Goal: Task Accomplishment & Management: Complete application form

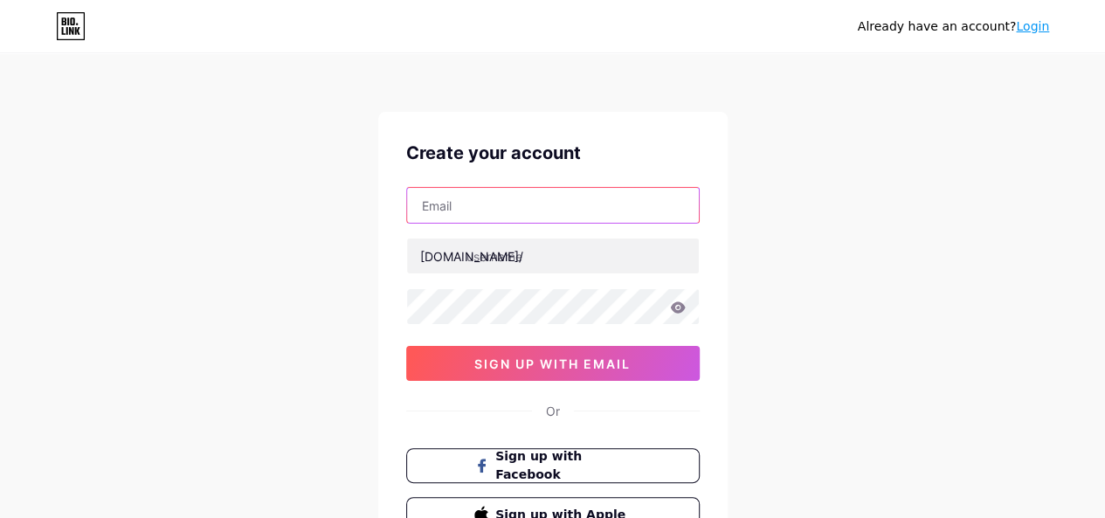
click at [492, 218] on input "text" at bounding box center [553, 205] width 292 height 35
type input "[EMAIL_ADDRESS][DOMAIN_NAME]"
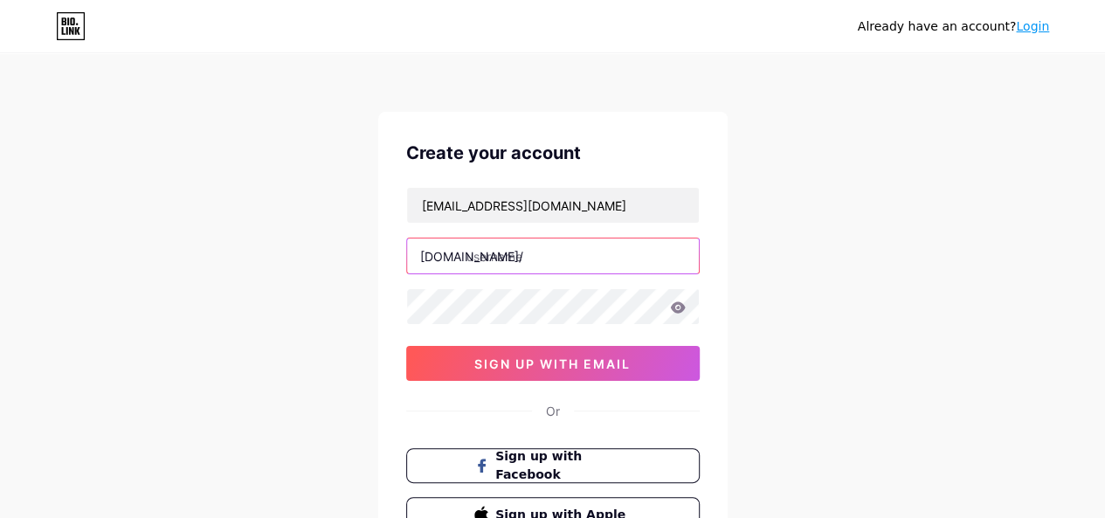
click at [516, 261] on input "text" at bounding box center [553, 256] width 292 height 35
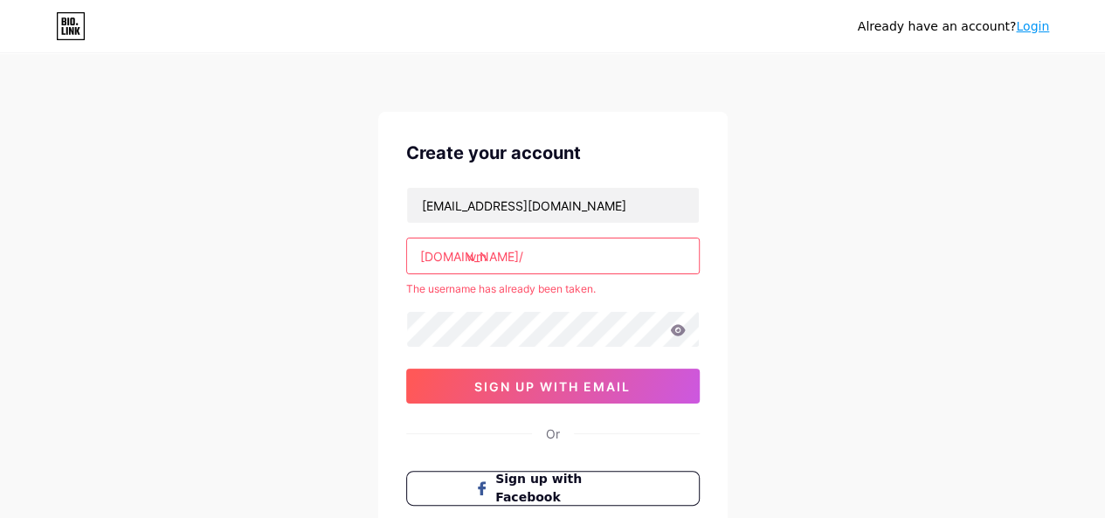
type input "w"
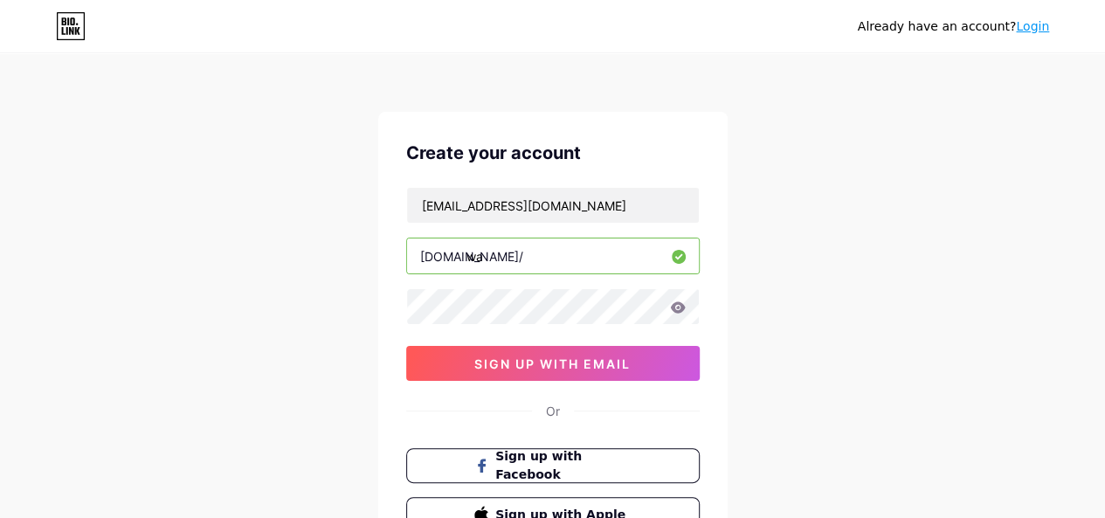
type input "w"
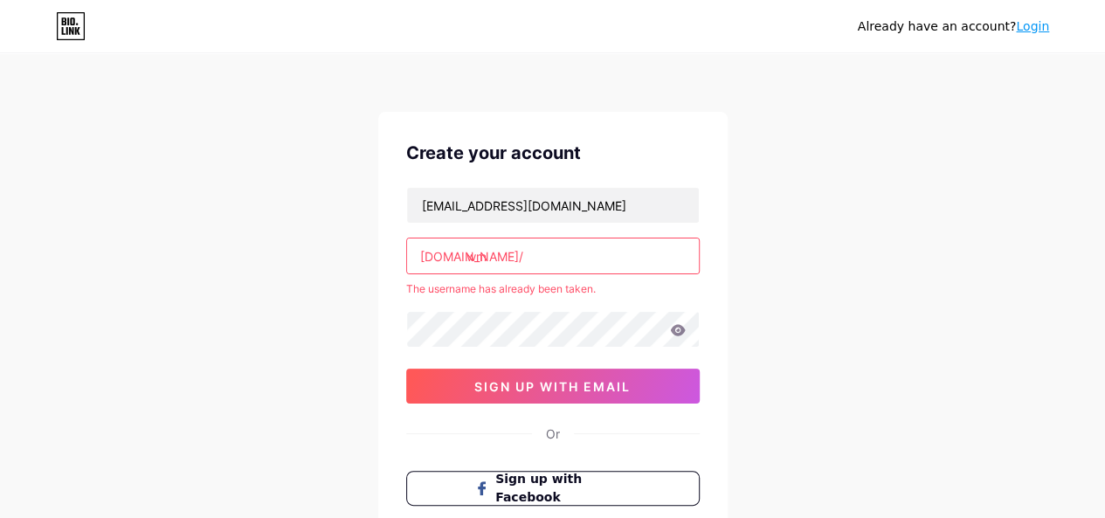
type input "w"
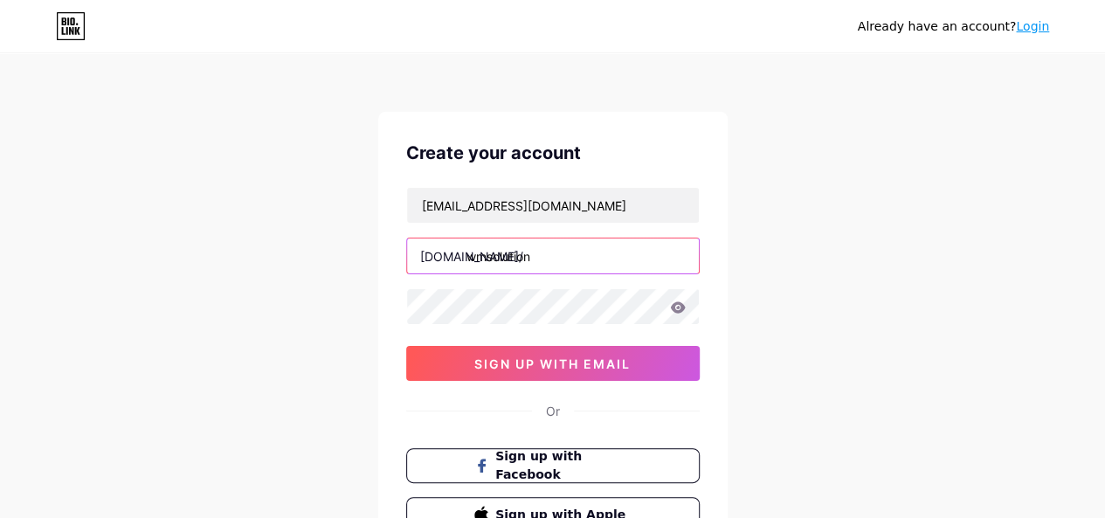
type input "wmsolution"
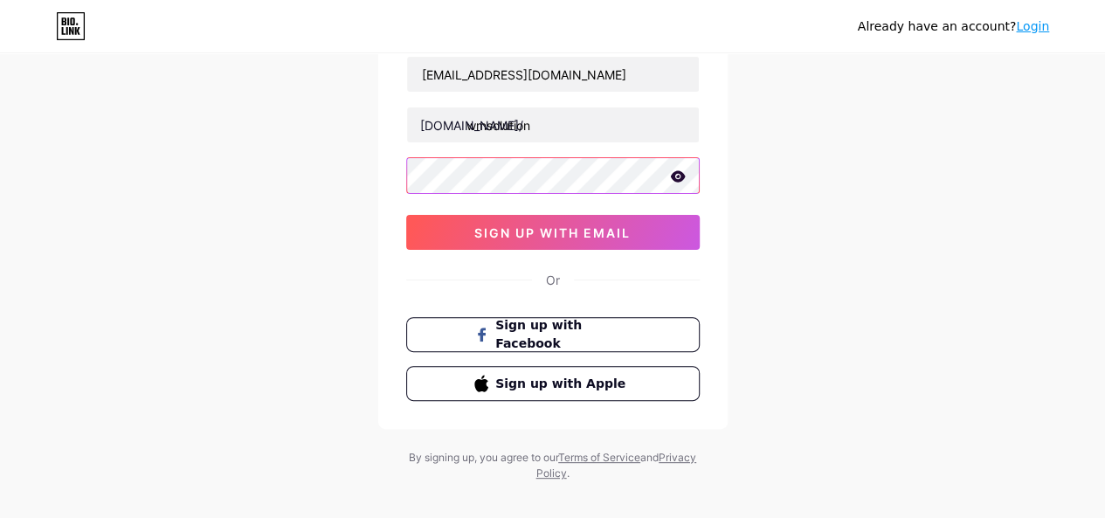
scroll to position [134, 0]
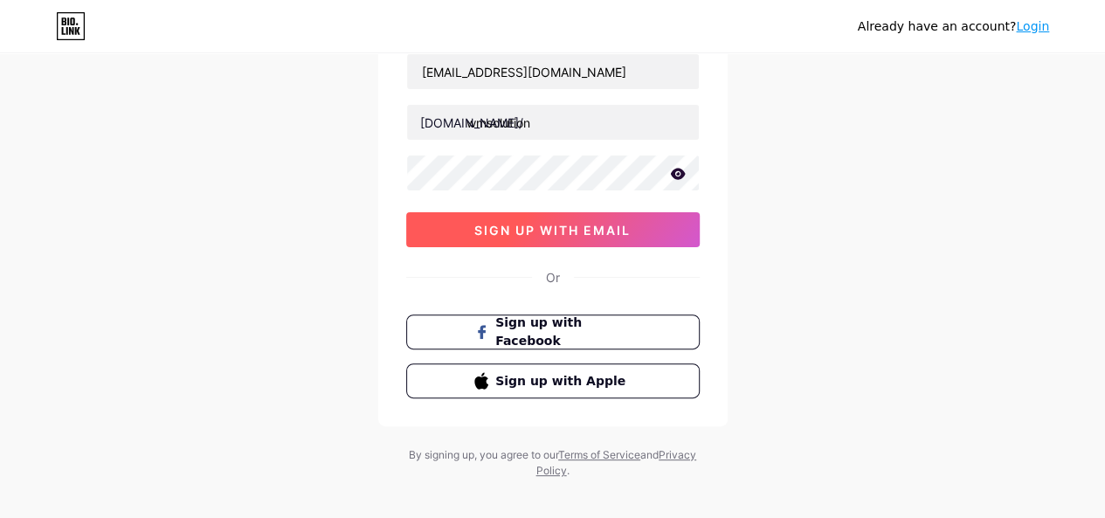
click at [555, 242] on button "sign up with email" at bounding box center [553, 229] width 294 height 35
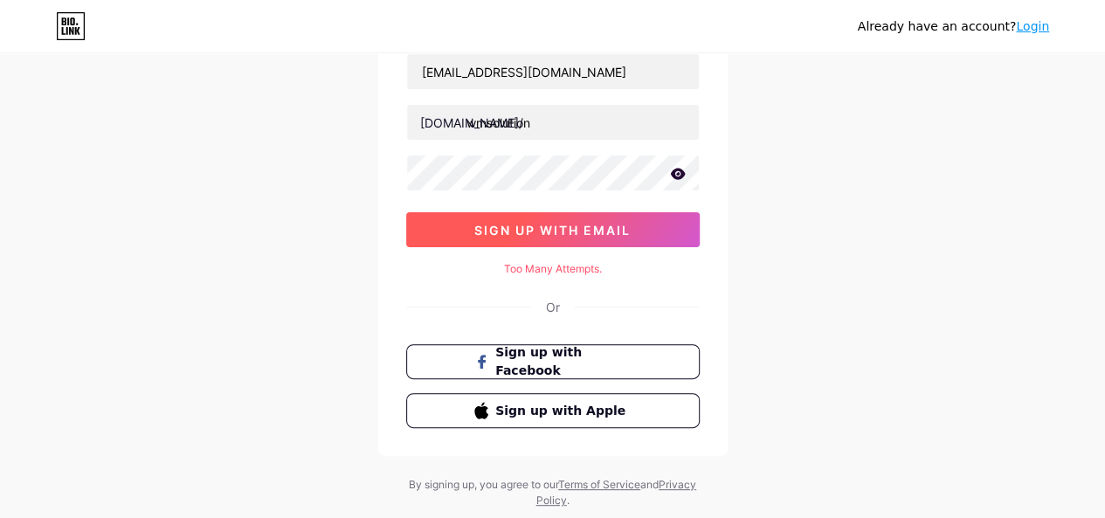
click at [555, 242] on button "sign up with email" at bounding box center [553, 229] width 294 height 35
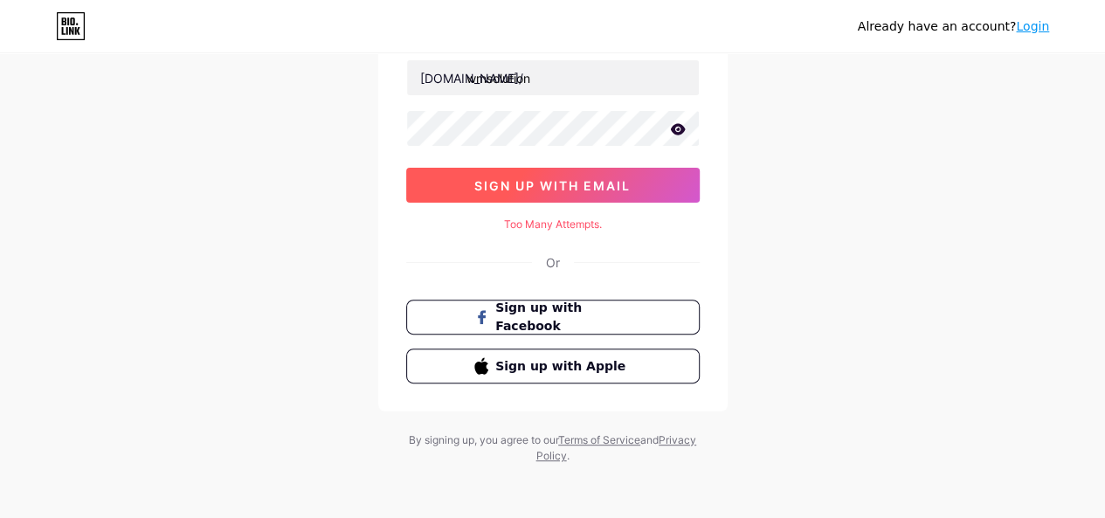
scroll to position [0, 0]
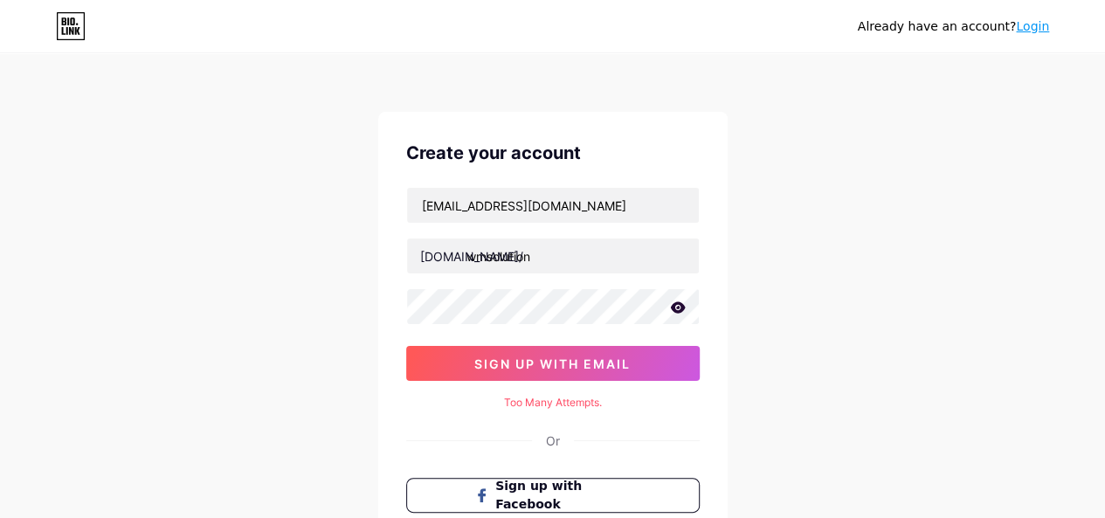
click at [676, 302] on icon at bounding box center [677, 306] width 15 height 11
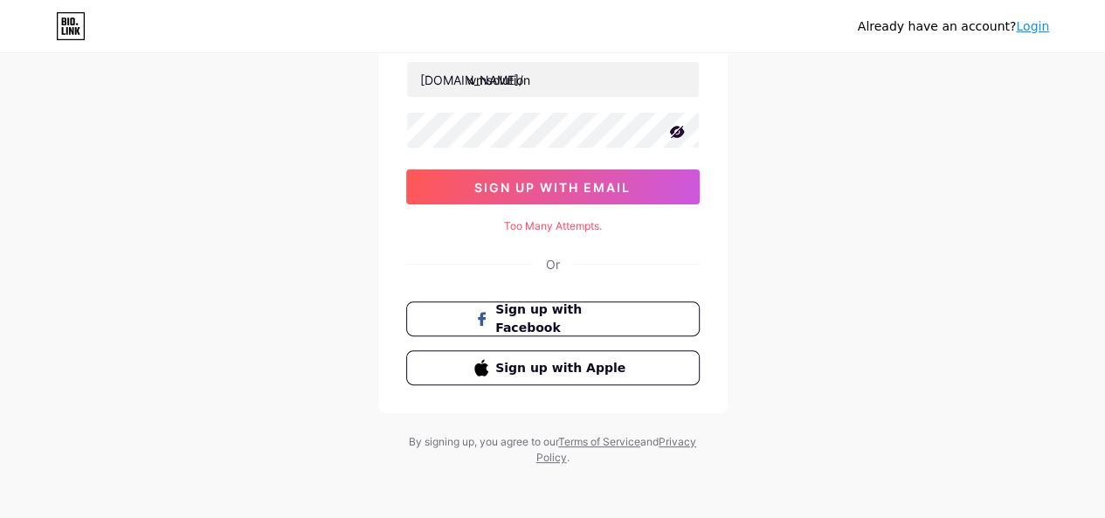
scroll to position [178, 0]
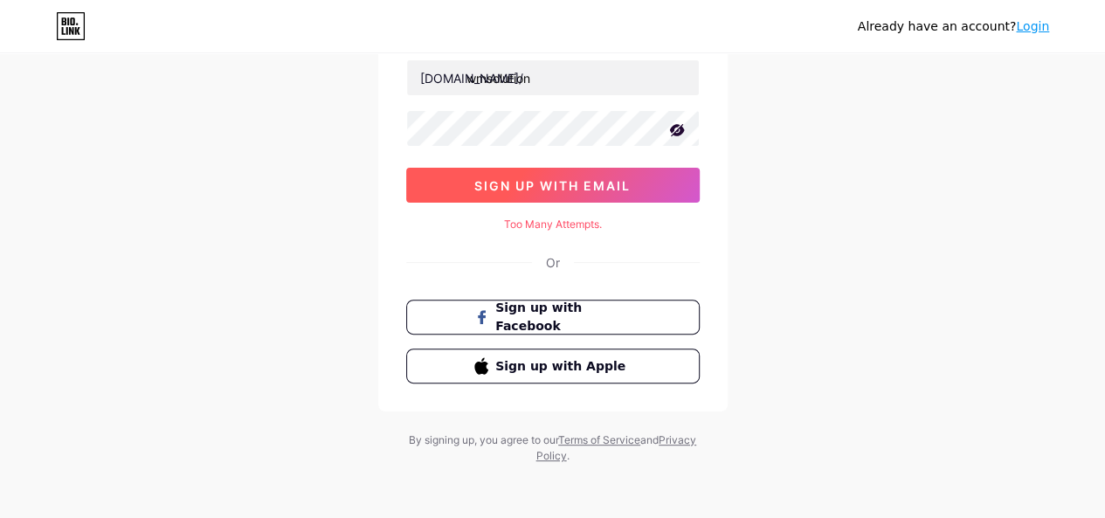
click at [500, 183] on span "sign up with email" at bounding box center [552, 185] width 156 height 15
click at [547, 189] on span "sign up with email" at bounding box center [552, 185] width 156 height 15
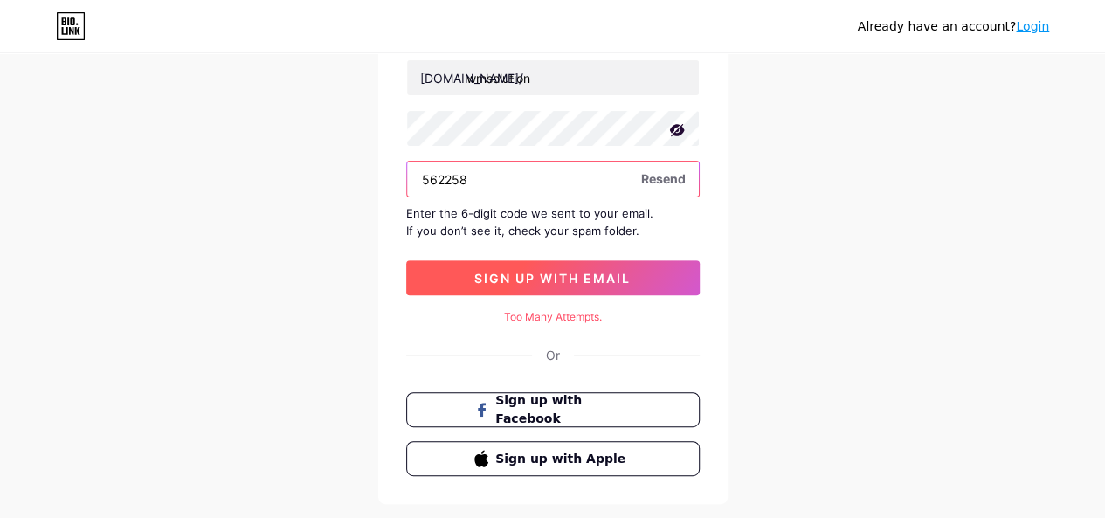
type input "562258"
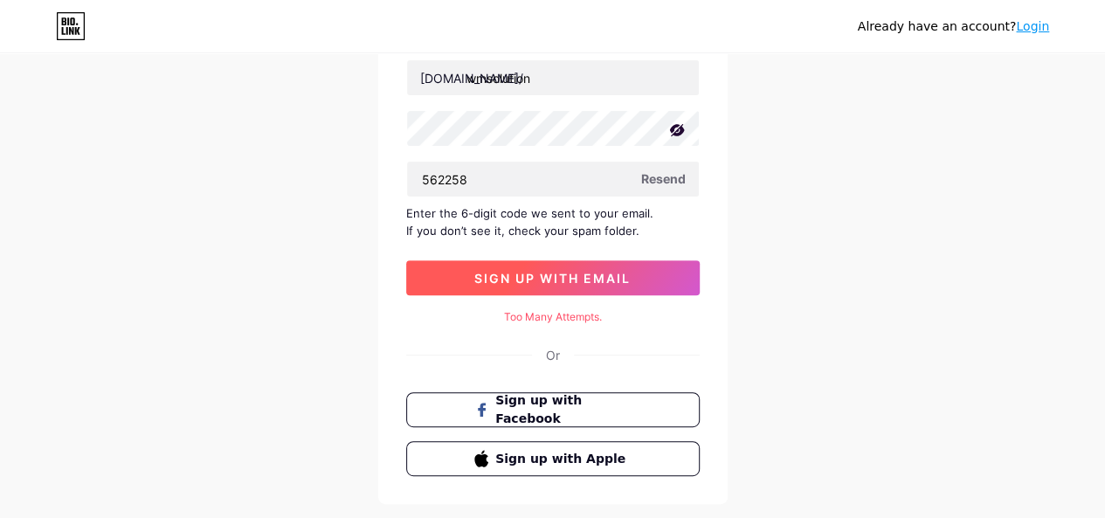
click at [551, 288] on button "sign up with email" at bounding box center [553, 277] width 294 height 35
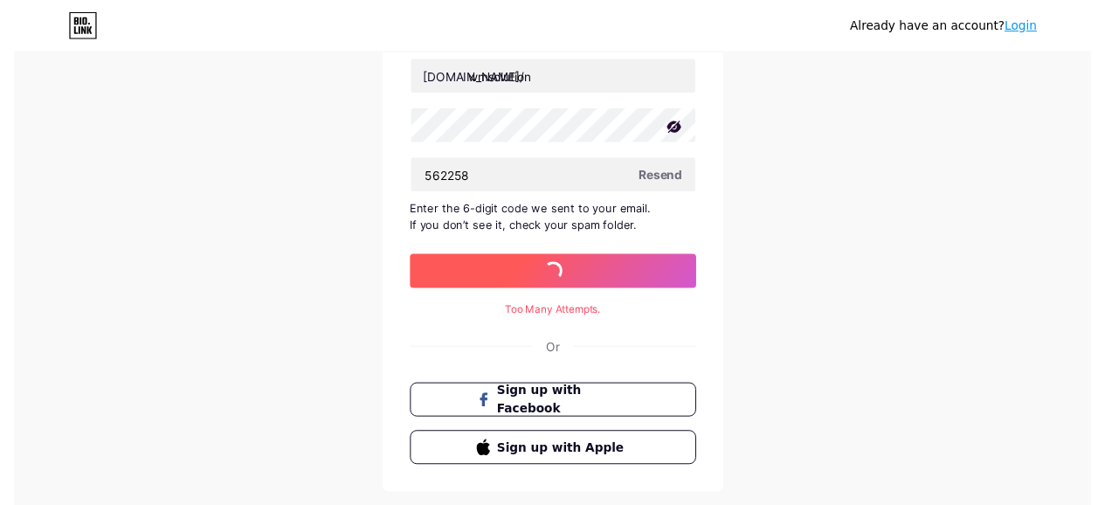
scroll to position [0, 0]
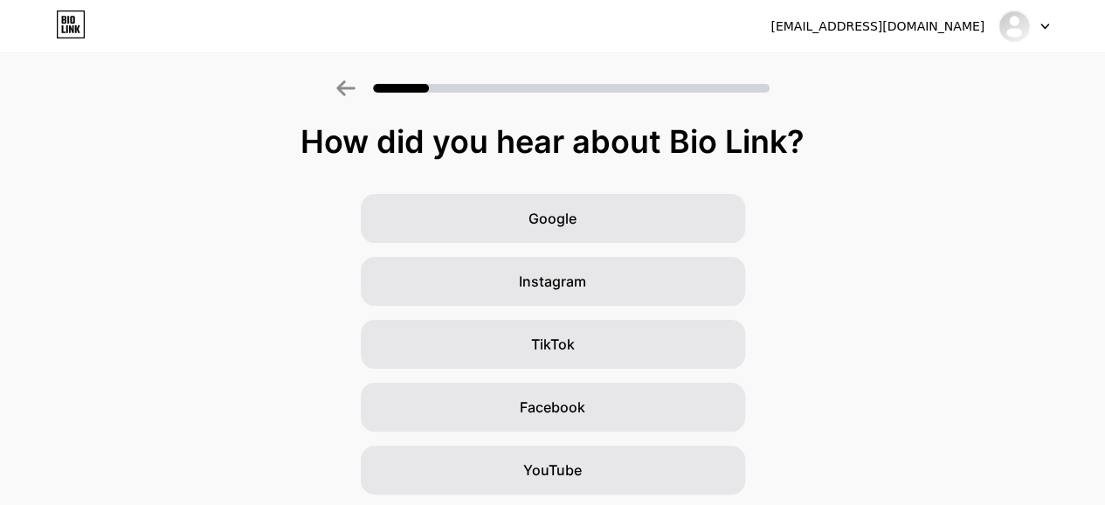
scroll to position [248, 0]
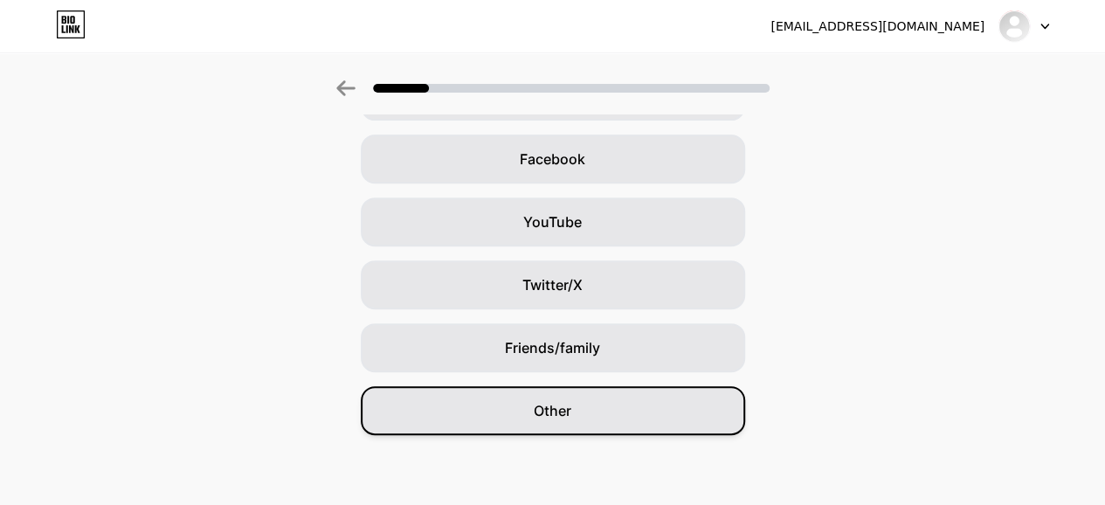
click at [587, 408] on div "Other" at bounding box center [553, 410] width 384 height 49
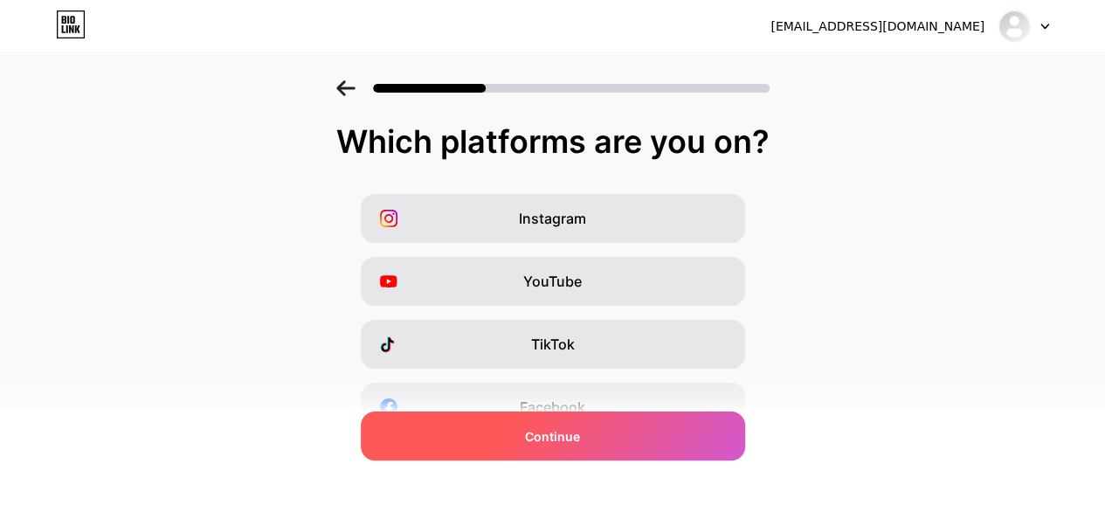
scroll to position [336, 0]
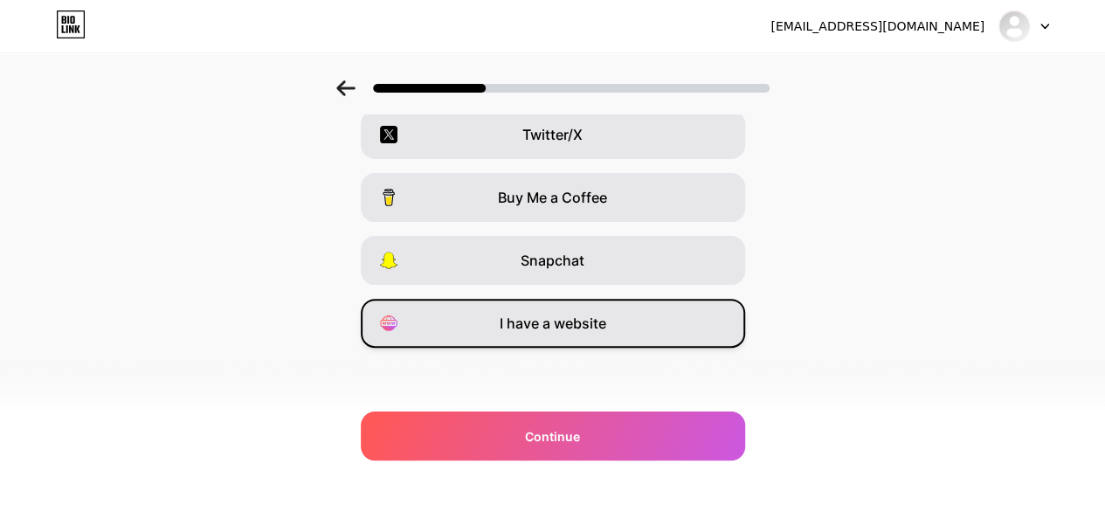
click at [564, 325] on span "I have a website" at bounding box center [553, 323] width 107 height 21
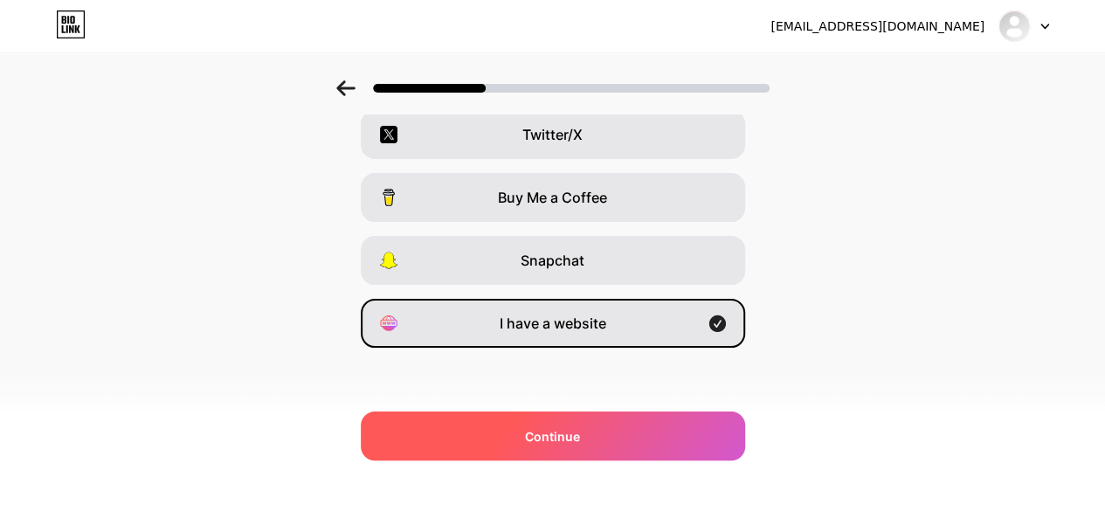
click at [577, 457] on div "Continue" at bounding box center [553, 436] width 384 height 49
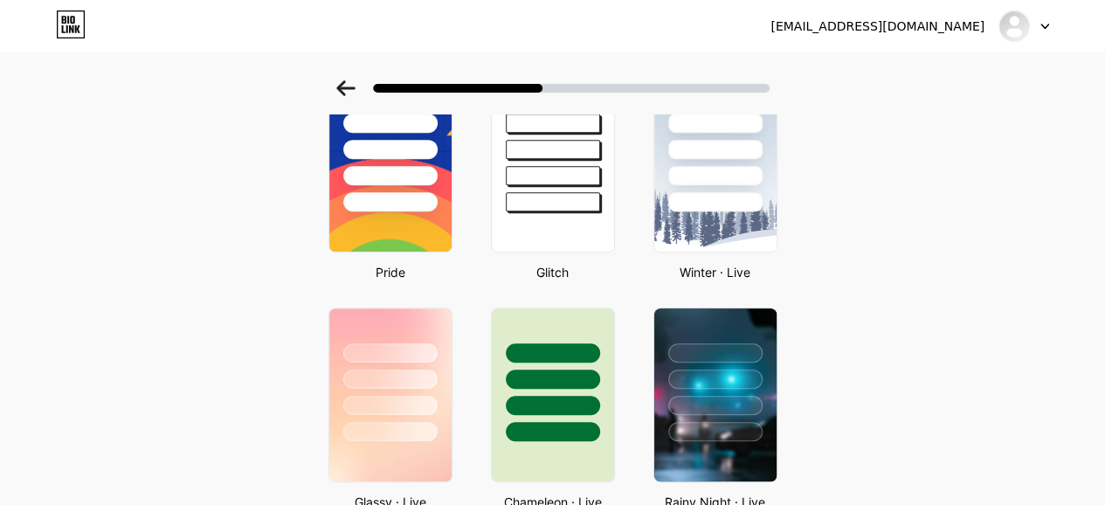
scroll to position [317, 0]
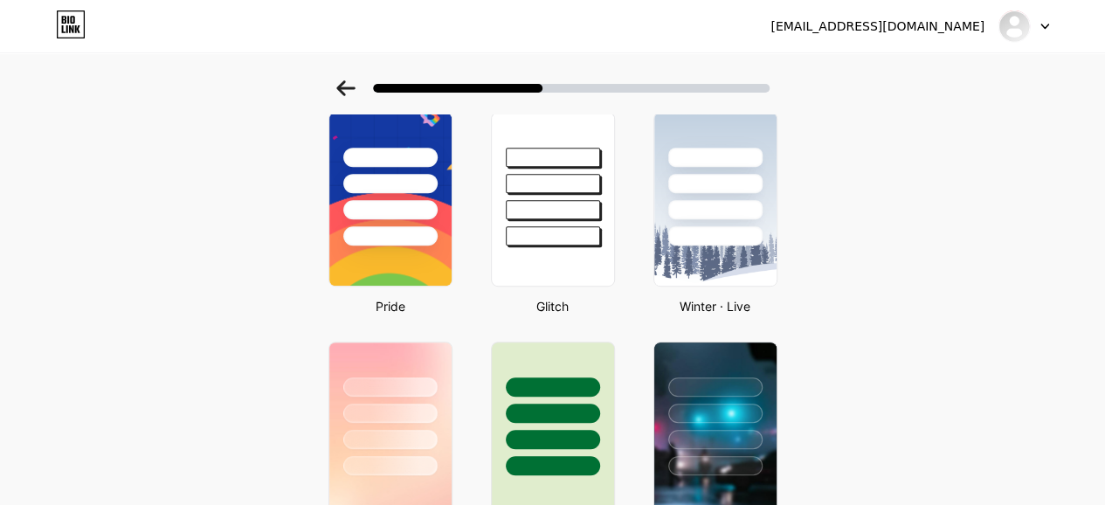
click at [377, 454] on div at bounding box center [390, 409] width 122 height 133
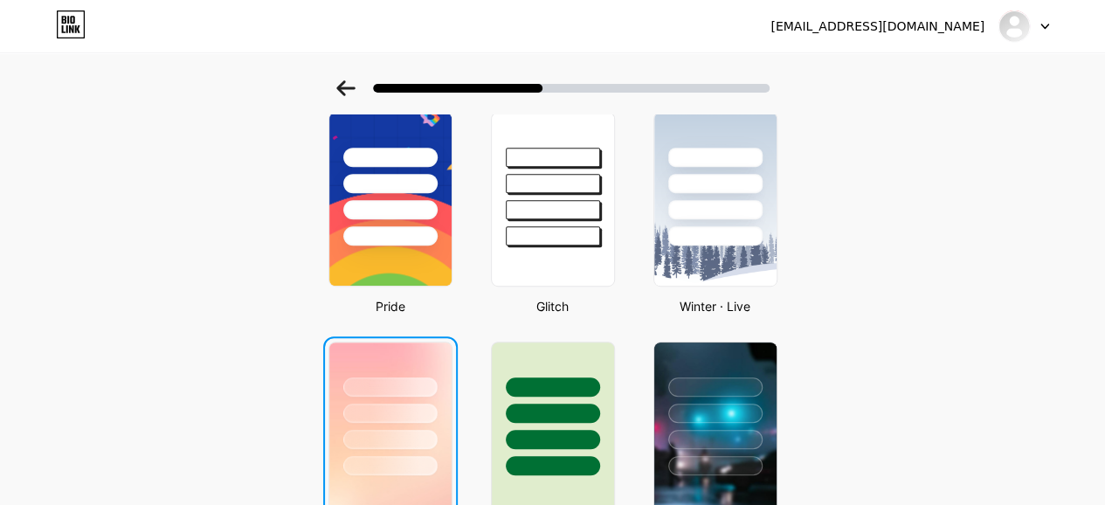
scroll to position [0, 0]
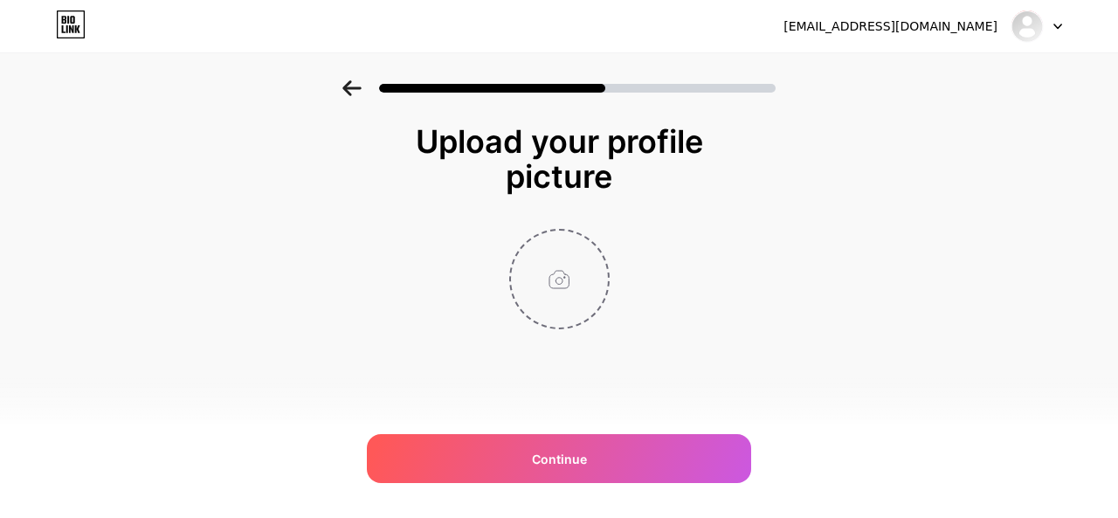
click at [545, 282] on input "file" at bounding box center [559, 279] width 97 height 97
type input "C:\fakepath\WhatsApp Image 2025-09-16 at 16.18.32.jpeg"
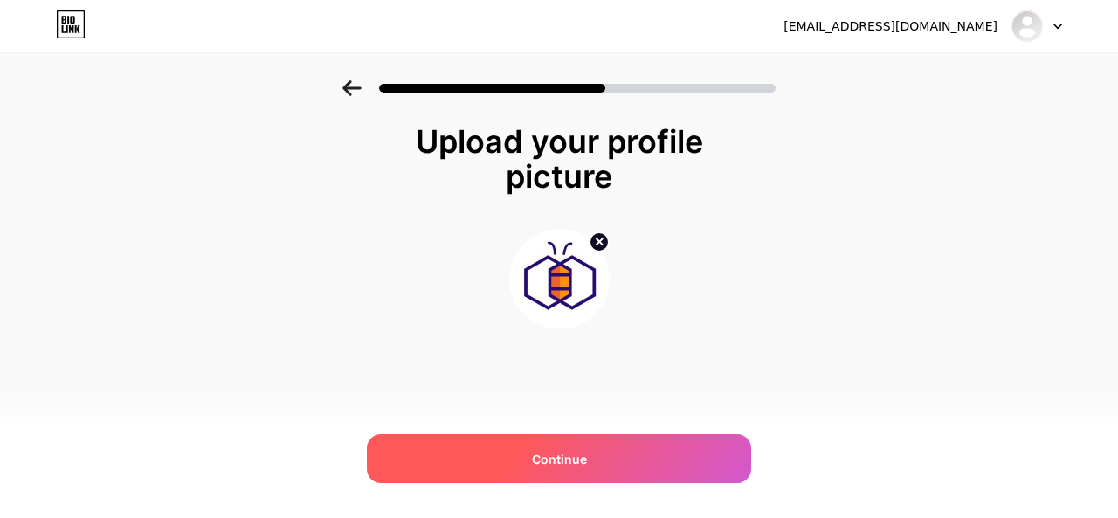
click at [561, 446] on div "Continue" at bounding box center [559, 458] width 384 height 49
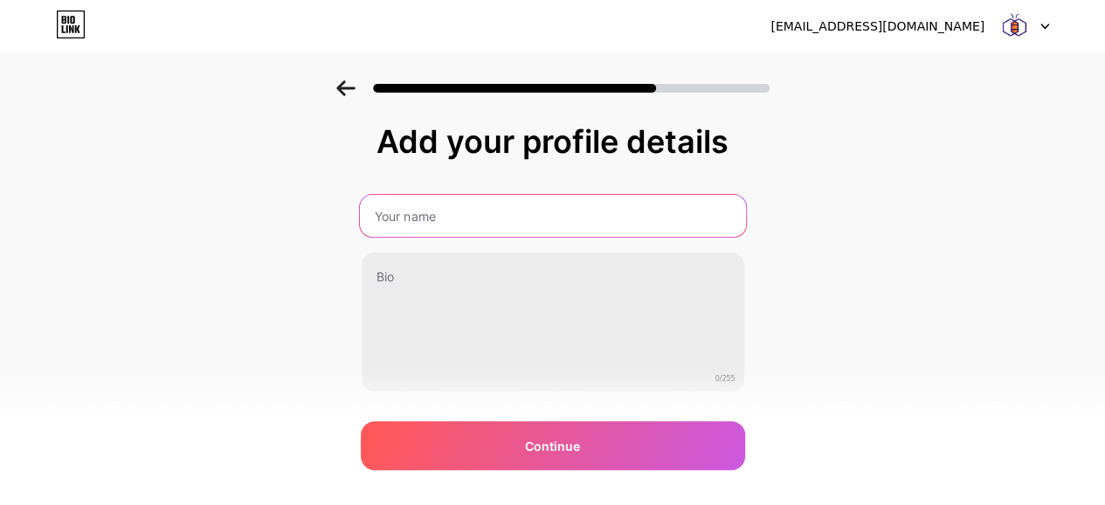
click at [427, 211] on input "text" at bounding box center [552, 216] width 386 height 42
type input "Stackerbee Technology"
drag, startPoint x: 526, startPoint y: 219, endPoint x: 351, endPoint y: 221, distance: 174.8
click at [351, 221] on div "Add your profile details Stackerbee Technology 0/255 Continue Error" at bounding box center [552, 279] width 1105 height 399
type input "W"
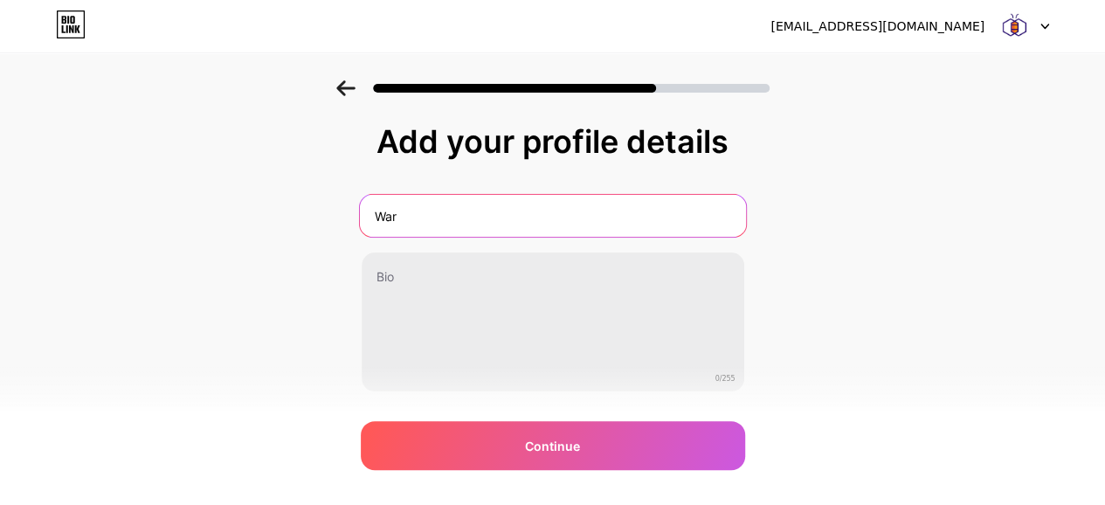
type input "Warehouse Management Solutions"
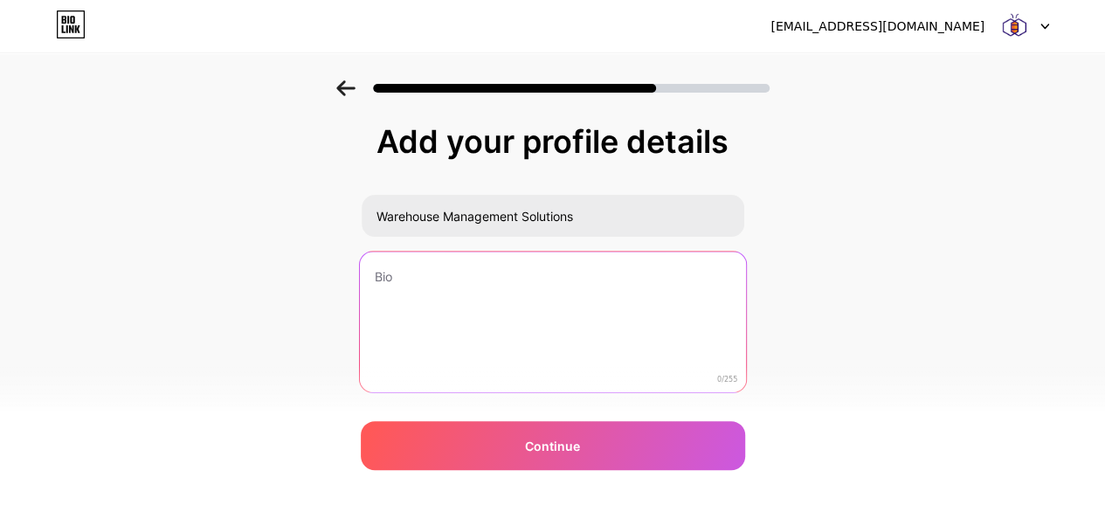
click at [481, 272] on textarea at bounding box center [552, 323] width 386 height 142
paste textarea "A warehouse management solution (WMS) is software designed to control, manage, …"
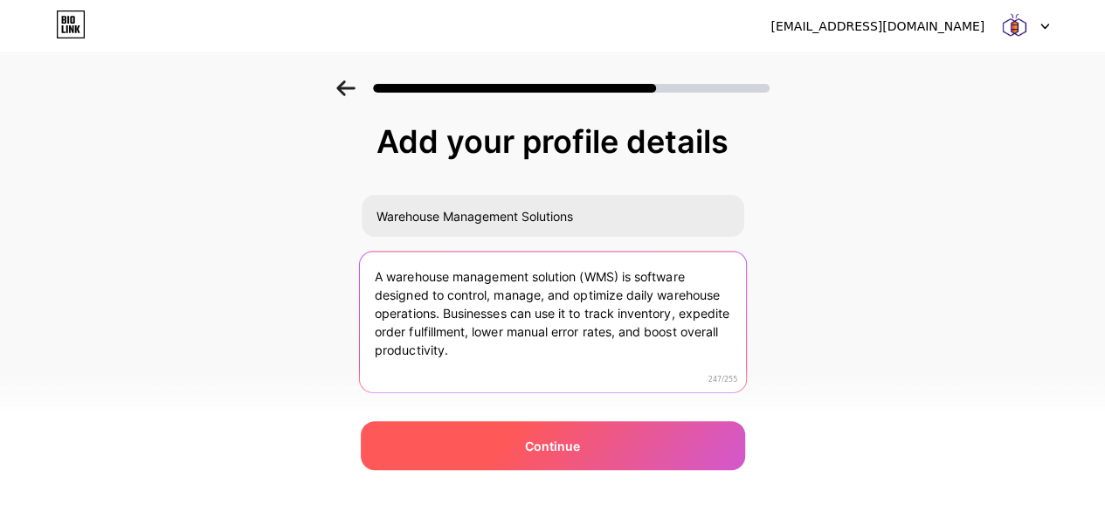
type textarea "A warehouse management solution (WMS) is software designed to control, manage, …"
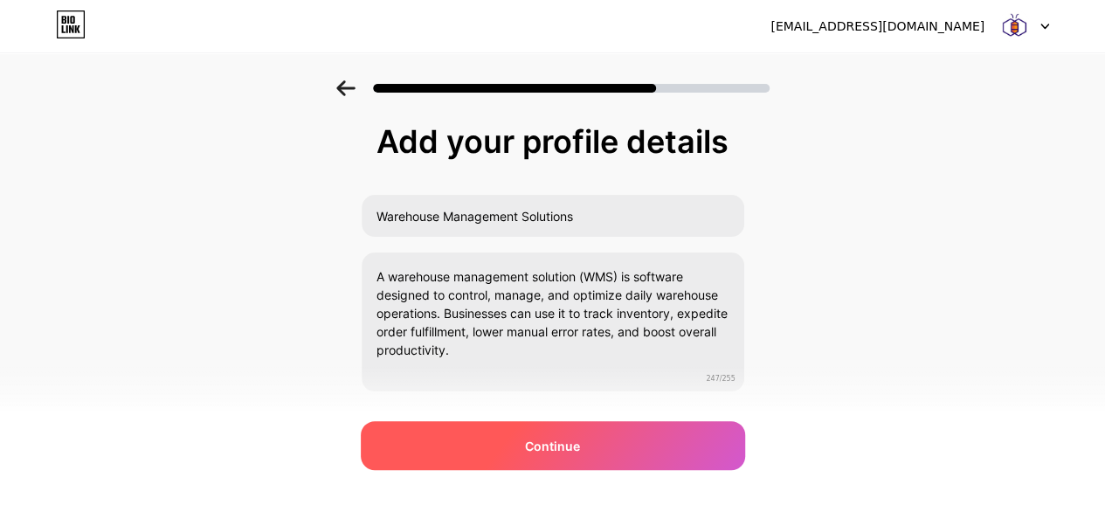
click at [507, 433] on div "Continue" at bounding box center [553, 445] width 384 height 49
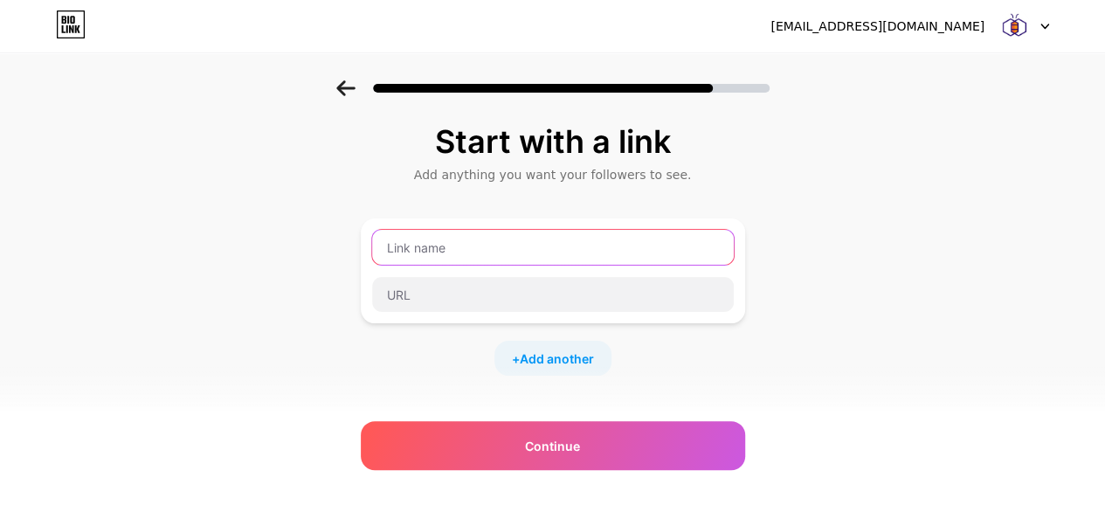
click at [475, 253] on input "text" at bounding box center [553, 247] width 362 height 35
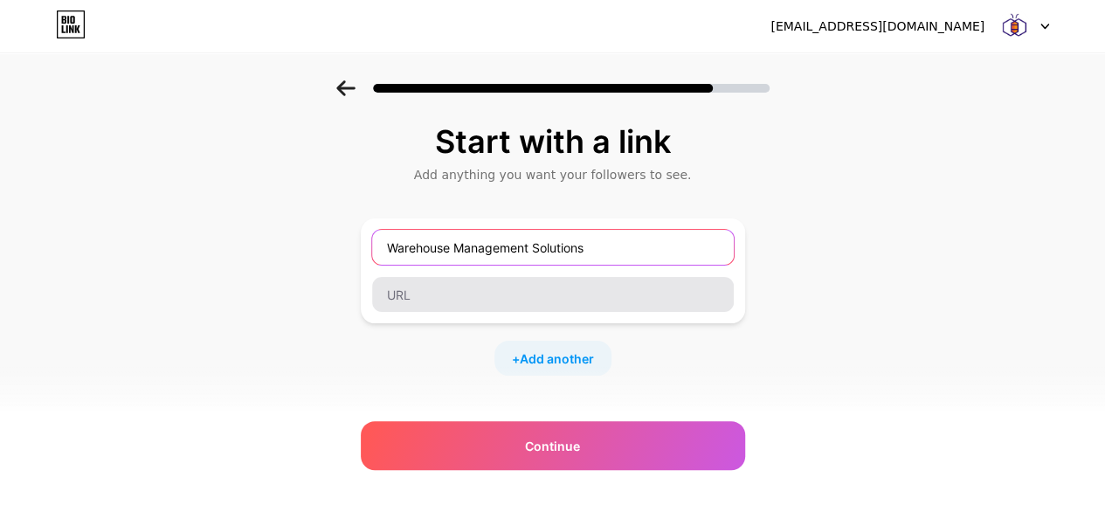
type input "Warehouse Management Solutions"
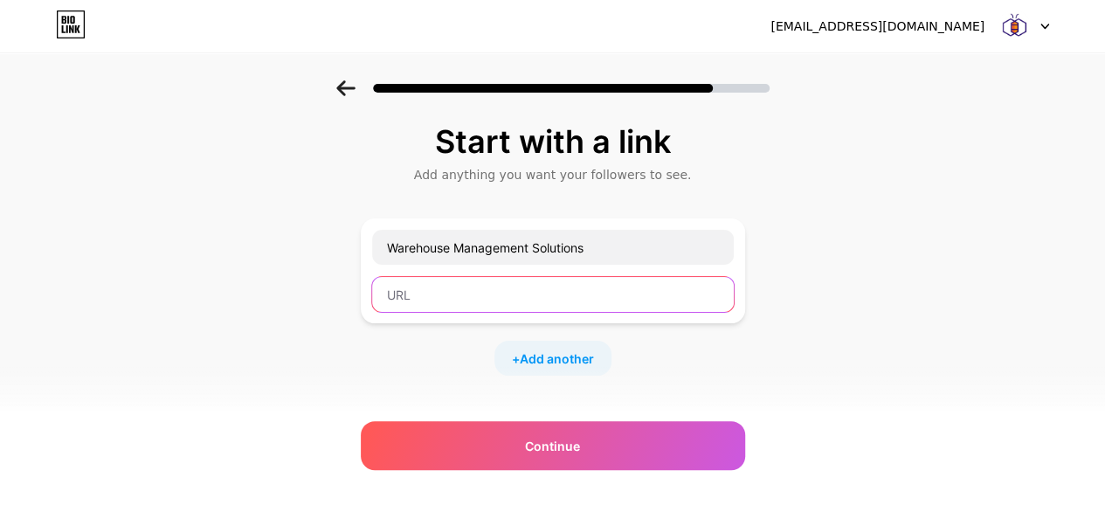
click at [460, 289] on input "text" at bounding box center [553, 294] width 362 height 35
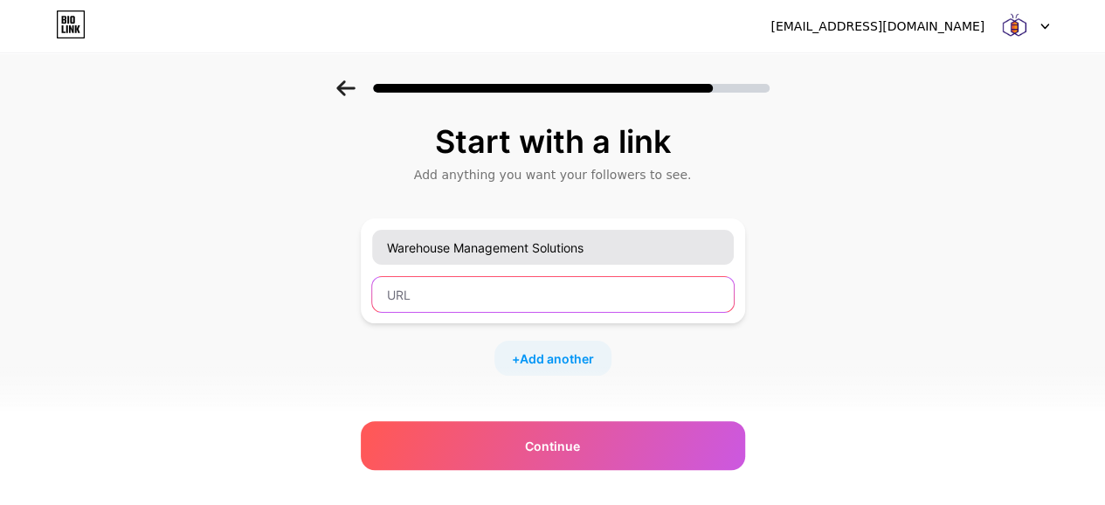
paste input "https://stackerbee.com/warehouse-management-solutions"
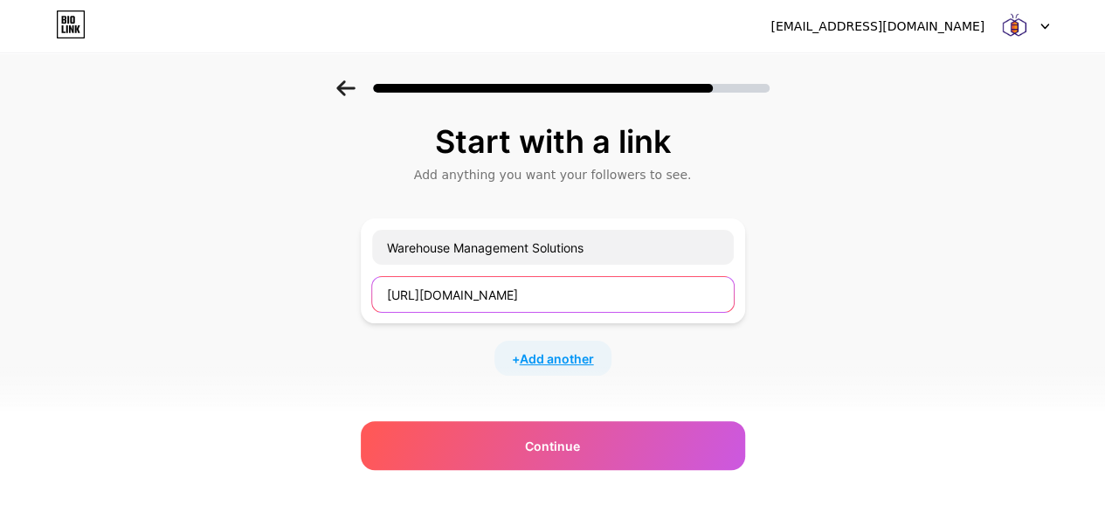
type input "https://stackerbee.com/warehouse-management-solutions"
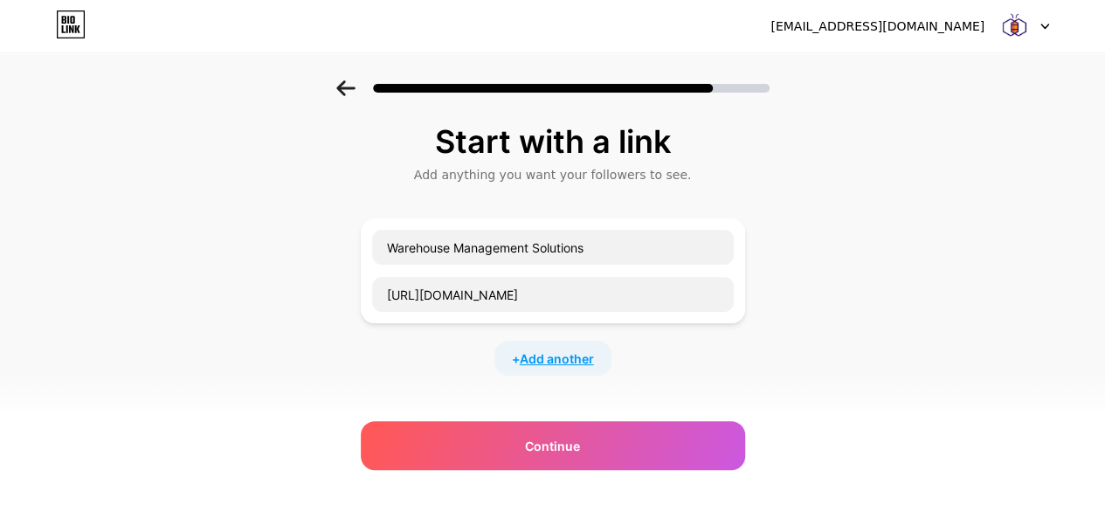
scroll to position [0, 0]
click at [557, 363] on span "Add another" at bounding box center [557, 359] width 74 height 18
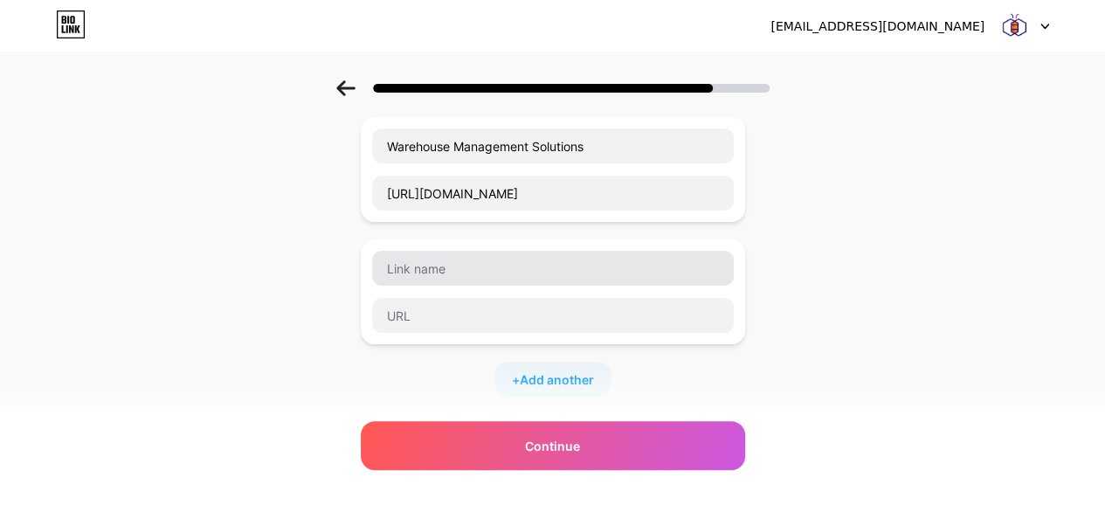
scroll to position [90, 0]
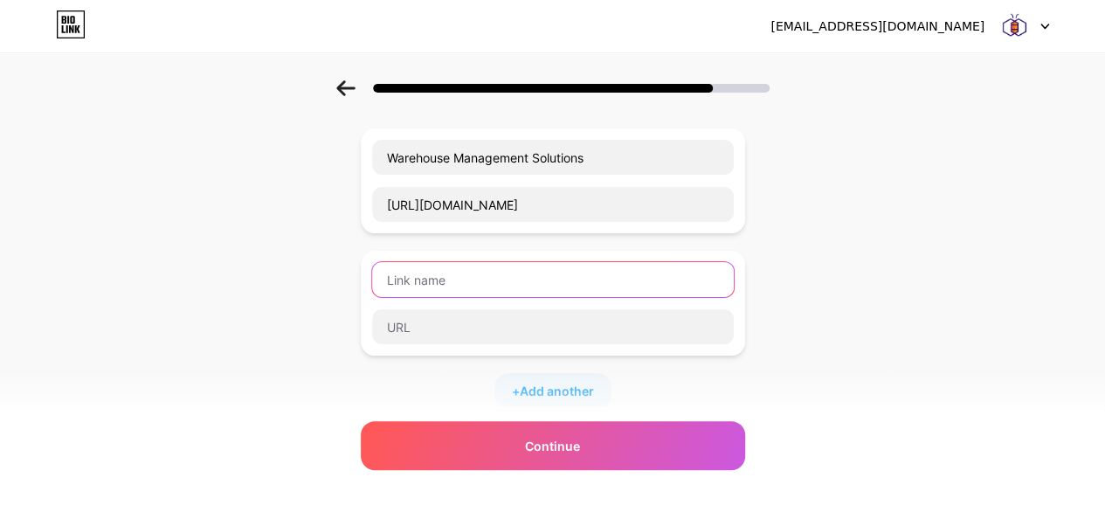
click at [530, 268] on input "text" at bounding box center [553, 279] width 362 height 35
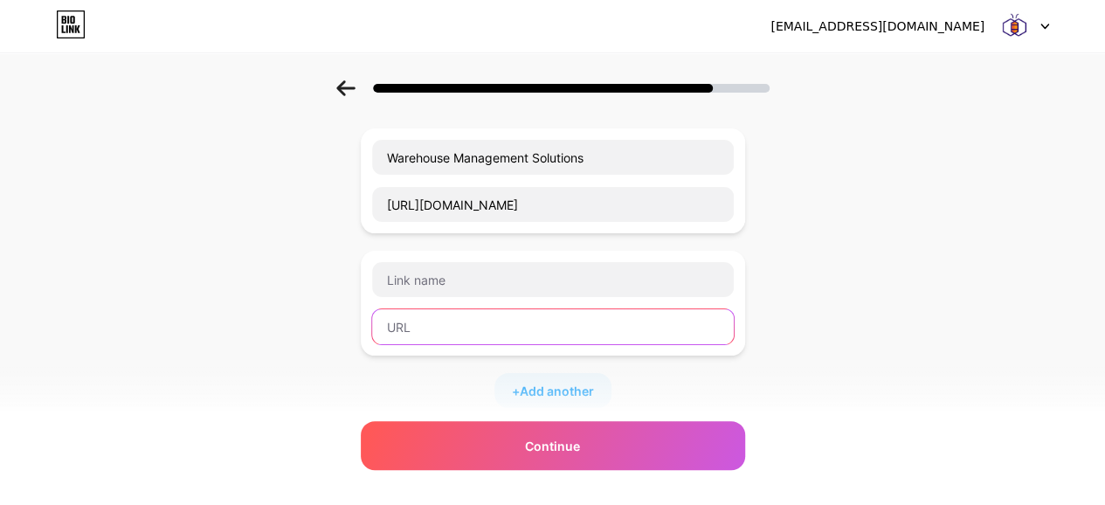
click at [475, 324] on input "text" at bounding box center [553, 326] width 362 height 35
paste input "https://www.facebook.com/stackerbee"
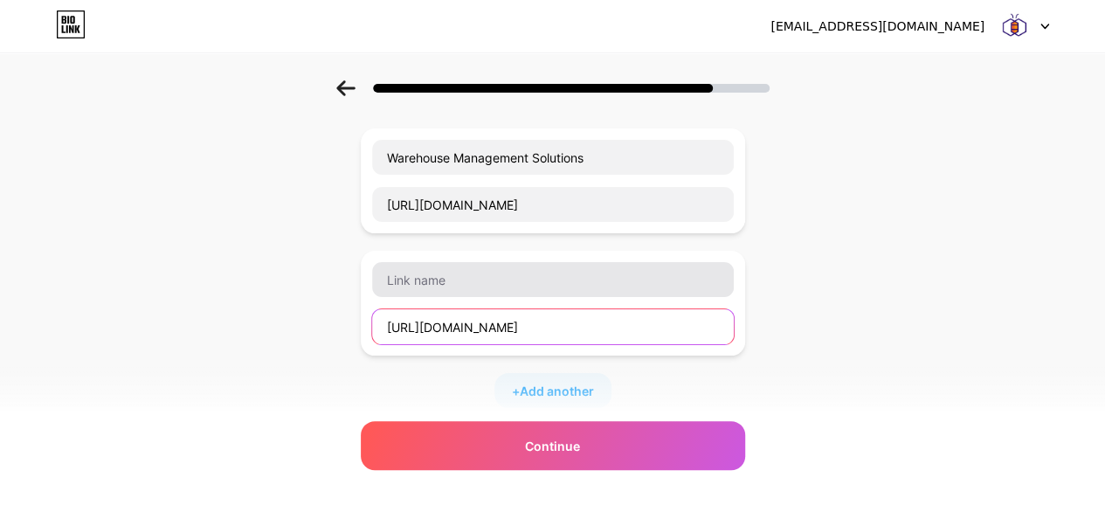
type input "https://www.facebook.com/stackerbee"
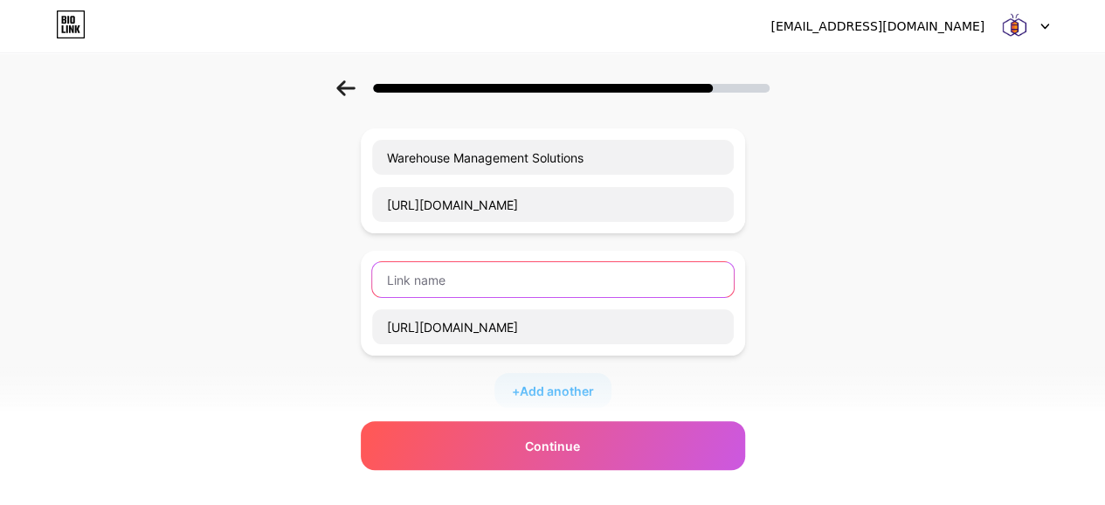
click at [440, 274] on input "text" at bounding box center [553, 279] width 362 height 35
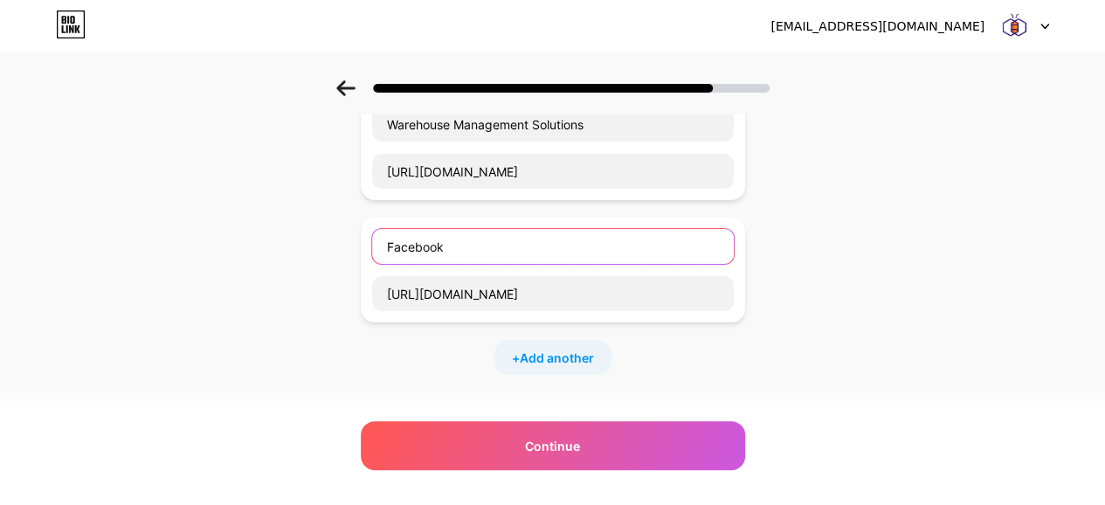
scroll to position [125, 2]
type input "Facebook"
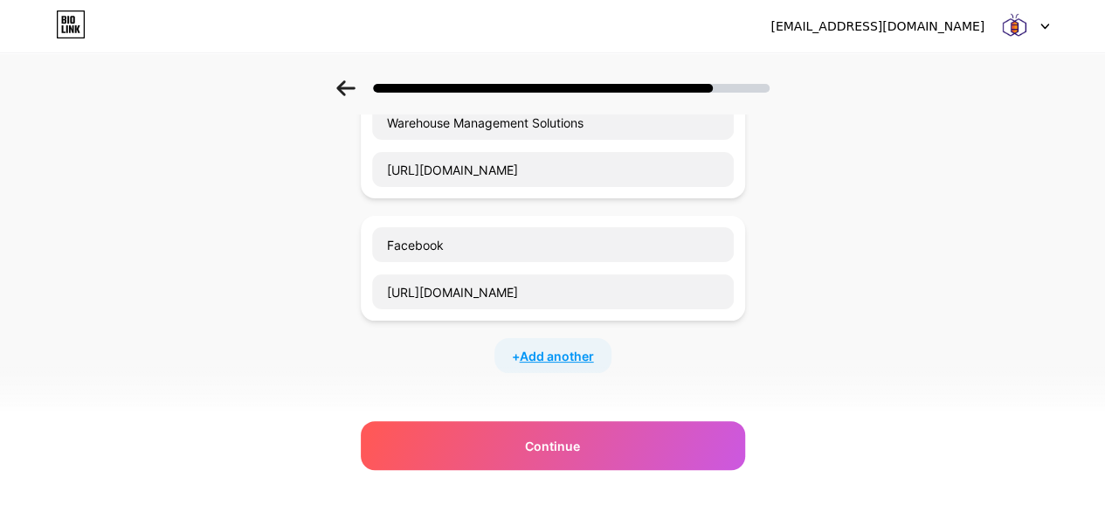
click at [582, 350] on span "Add another" at bounding box center [557, 356] width 74 height 18
click at [486, 374] on input "text" at bounding box center [553, 367] width 362 height 35
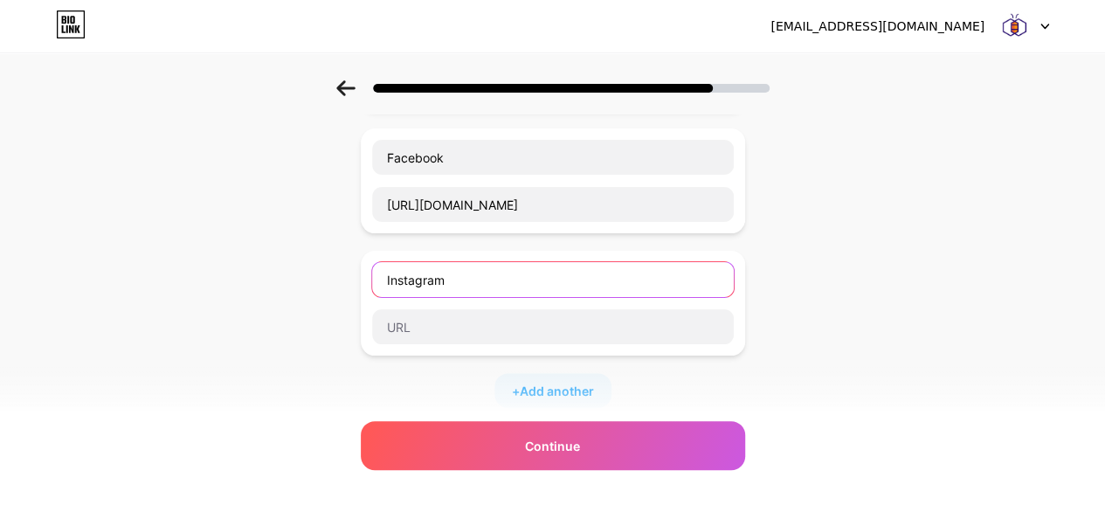
scroll to position [215, 2]
type input "Instagram"
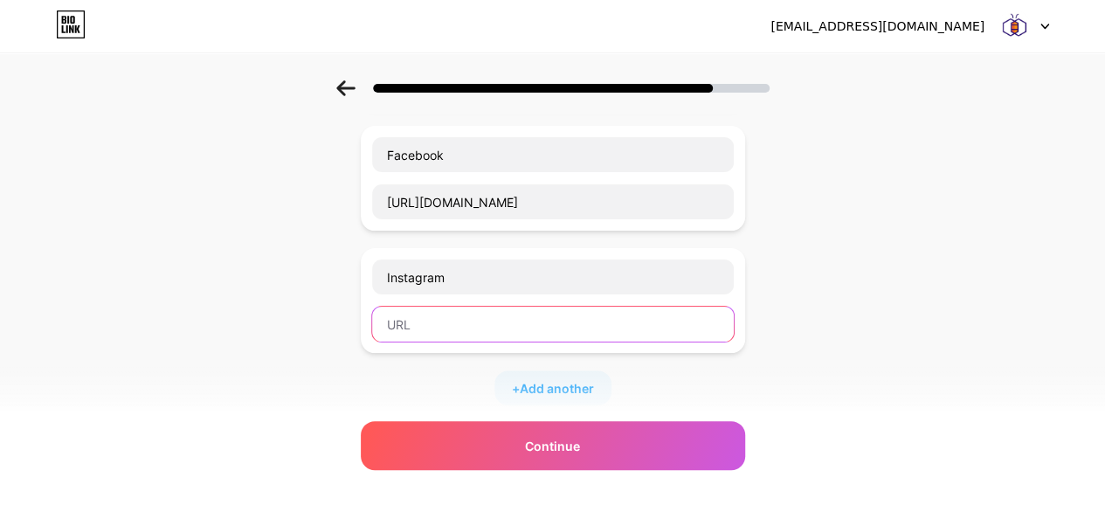
click at [497, 311] on input "text" at bounding box center [553, 324] width 362 height 35
paste input "https://www.instagram.com/stackerbee_technologies?igsh=MWZlYWpycHltNHkwaw%3D%3D"
type input "https://www.instagram.com/stackerbee_technologies?igsh=MWZlYWpycHltNHkwaw%3D%3D"
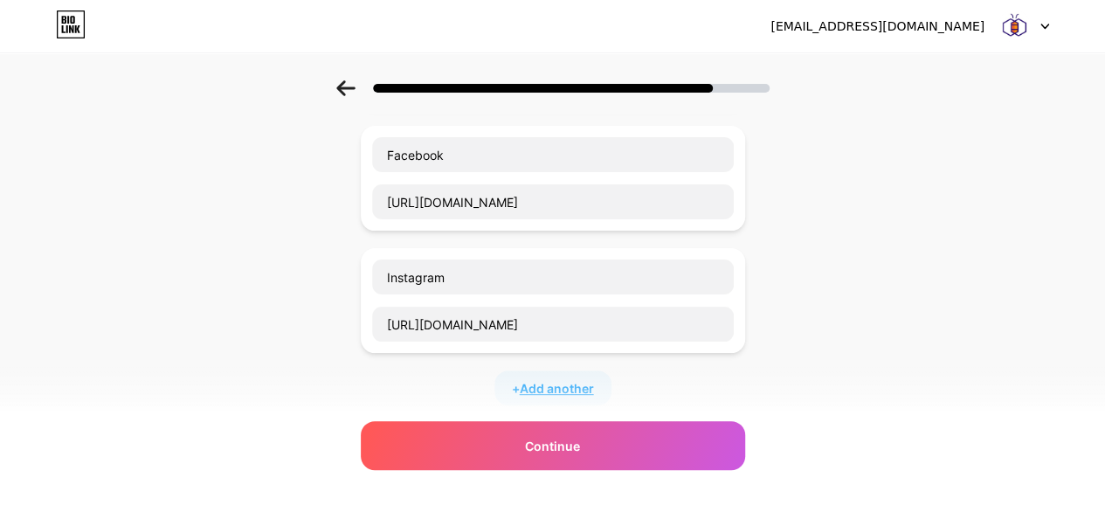
scroll to position [0, 0]
click at [573, 379] on span "Add another" at bounding box center [557, 388] width 74 height 18
click at [412, 410] on input "text" at bounding box center [553, 399] width 362 height 35
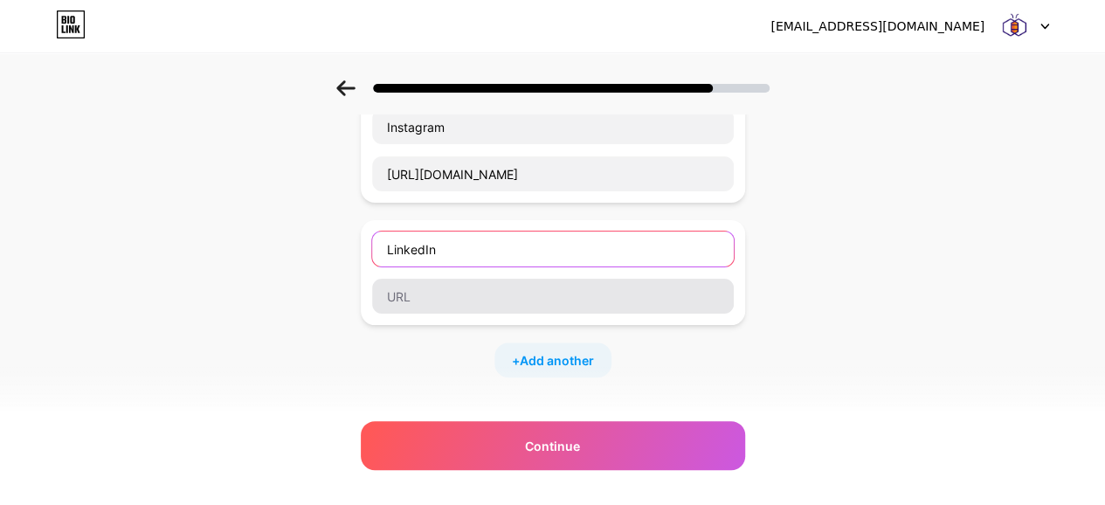
type input "LinkedIn"
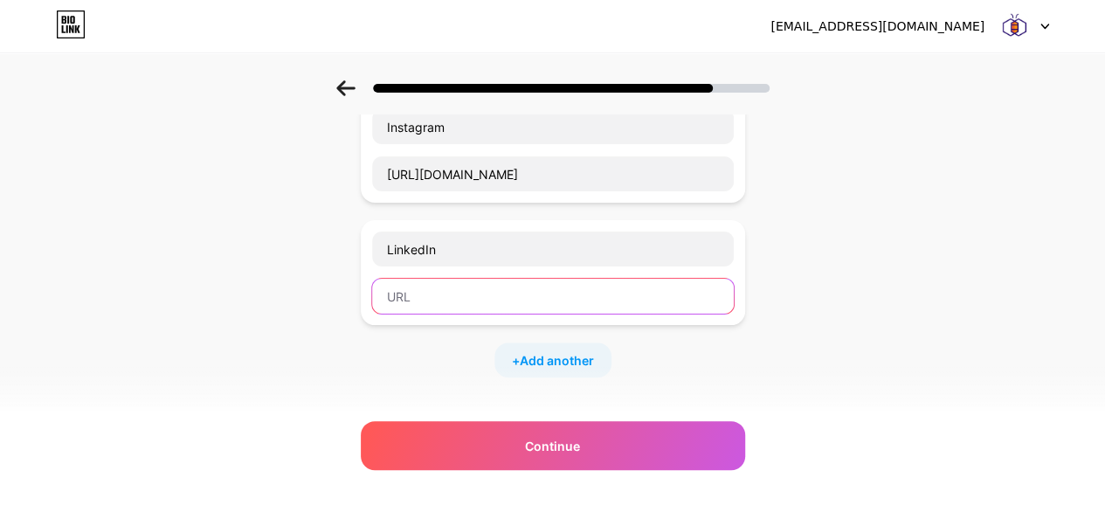
click at [454, 286] on input "text" at bounding box center [553, 296] width 362 height 35
paste input "https://www.linkedin.com/company/82769197/admin/dashboard/"
type input "https://www.linkedin.com/company/82769197/admin/dashboard/"
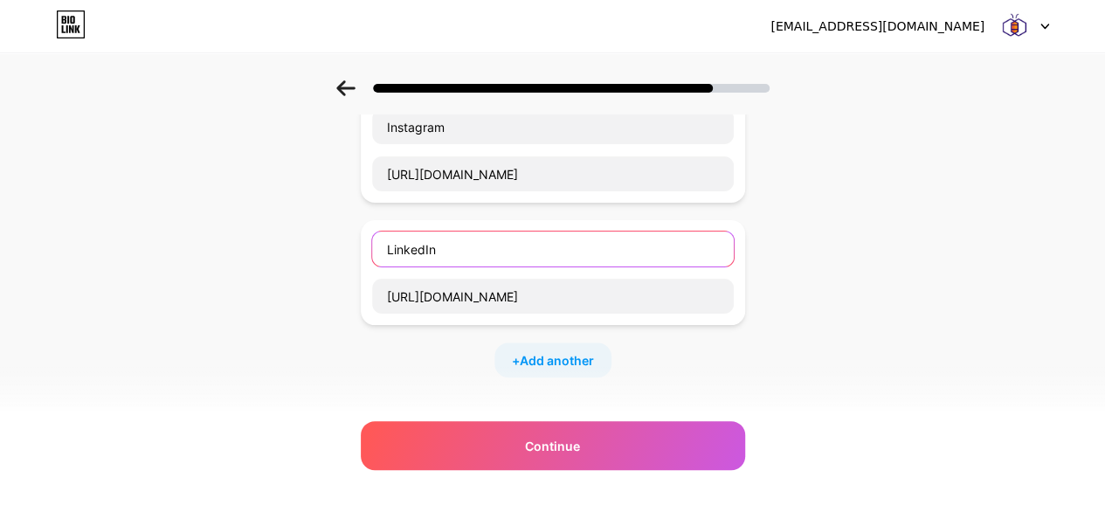
click at [435, 246] on input "LinkedIn" at bounding box center [553, 249] width 362 height 35
type input "Linkedin"
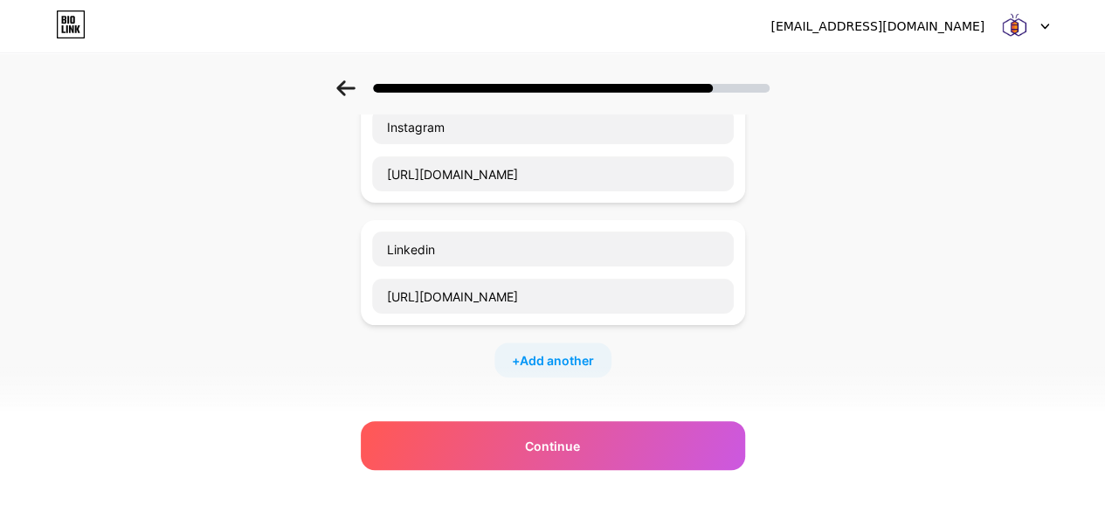
click at [537, 370] on div "+ Add another" at bounding box center [553, 360] width 117 height 35
click at [525, 370] on input "text" at bounding box center [553, 371] width 362 height 35
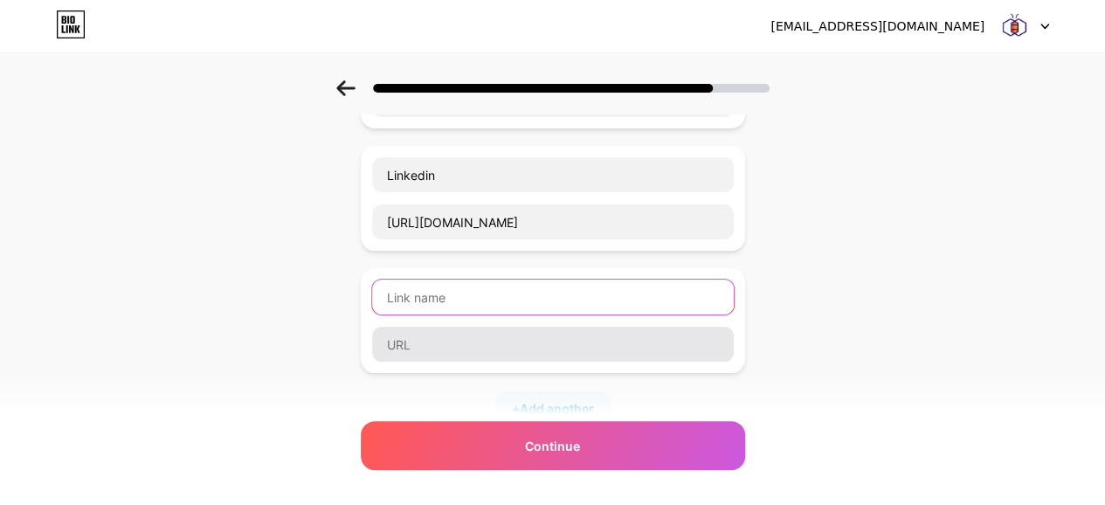
scroll to position [440, 2]
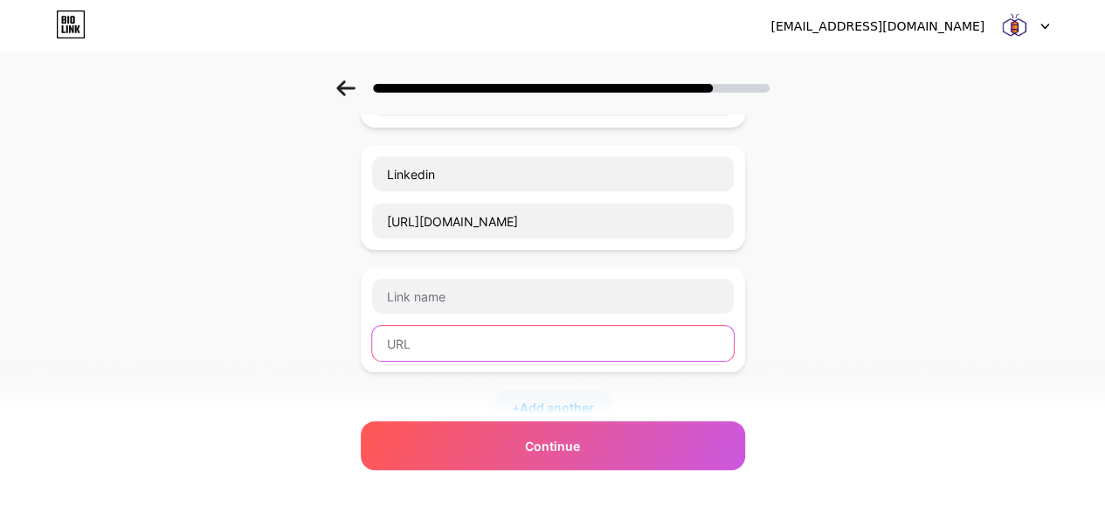
click at [477, 329] on input "text" at bounding box center [553, 343] width 362 height 35
paste input "https://x.com/stackerbee"
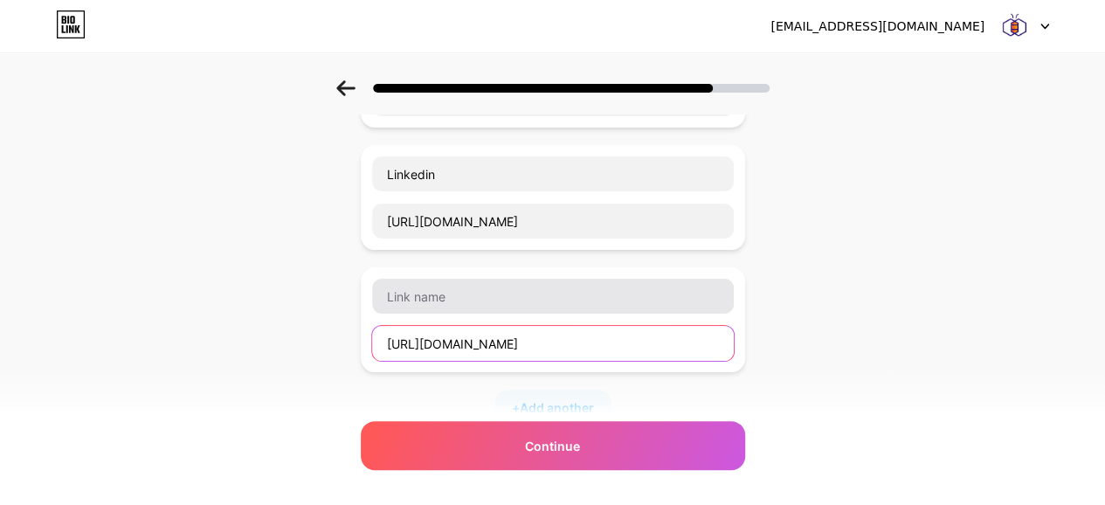
type input "https://x.com/stackerbee"
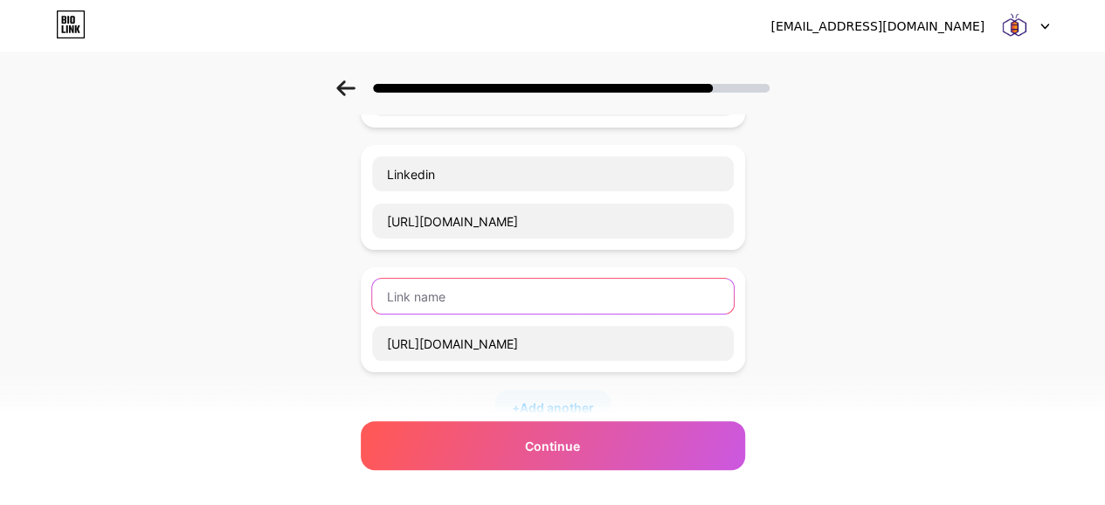
click at [458, 299] on input "text" at bounding box center [553, 296] width 362 height 35
type input "T"
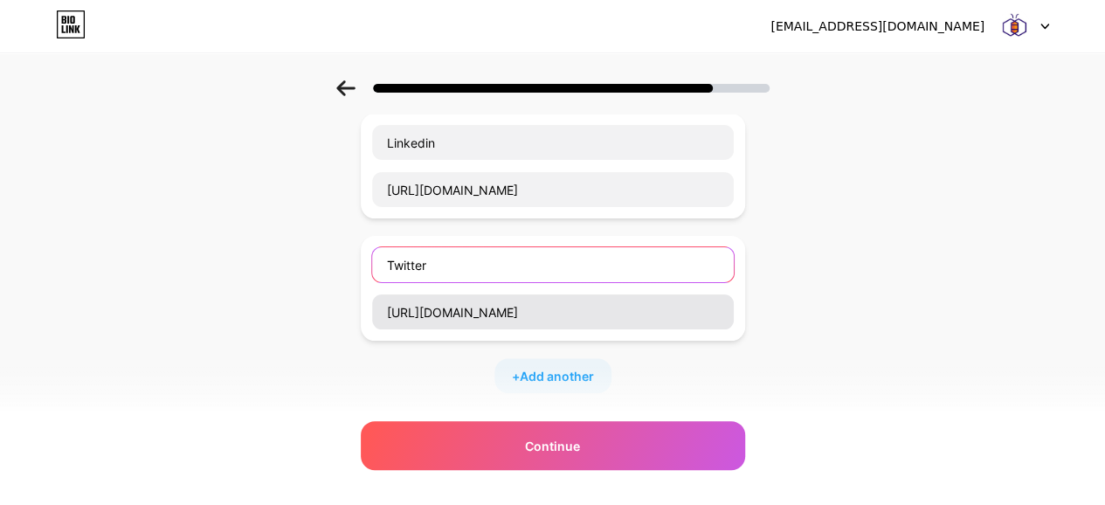
scroll to position [470, 2]
type input "Twitter"
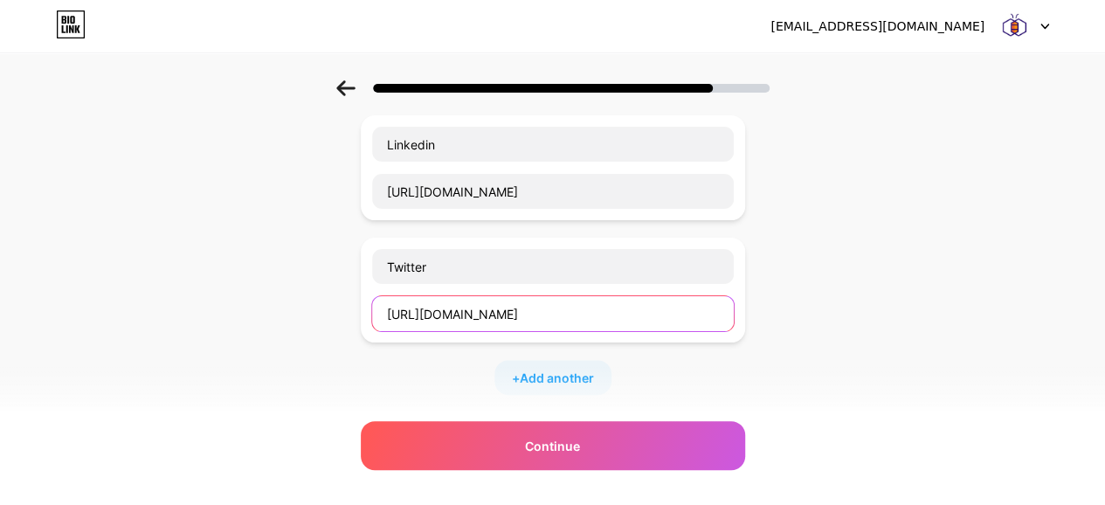
click at [556, 315] on input "https://x.com/stackerbee" at bounding box center [553, 313] width 362 height 35
drag, startPoint x: 556, startPoint y: 315, endPoint x: 319, endPoint y: 343, distance: 238.4
click at [319, 343] on div "Start with a link Add anything you want your followers to see. Warehouse Manage…" at bounding box center [552, 162] width 1105 height 1104
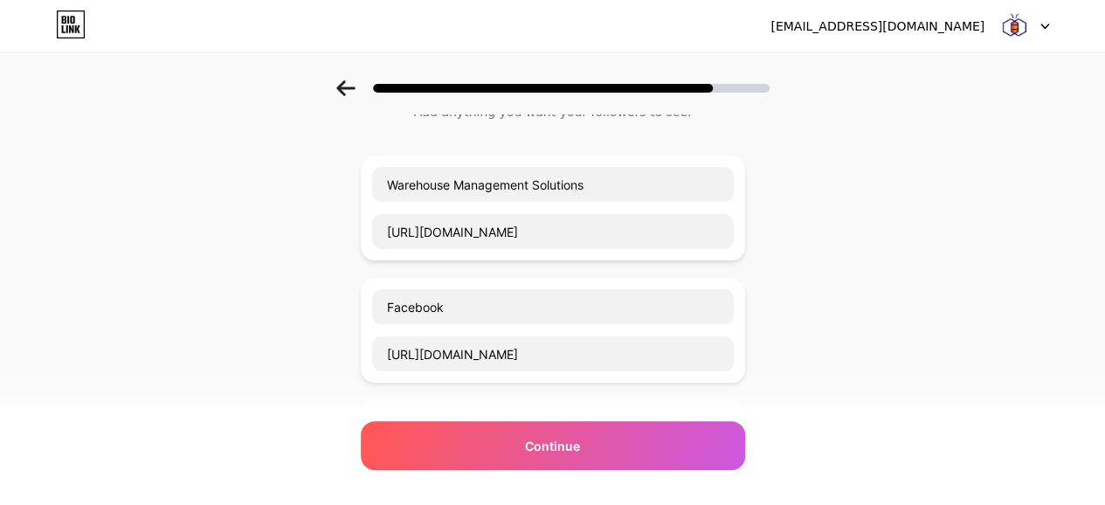
scroll to position [88, 6]
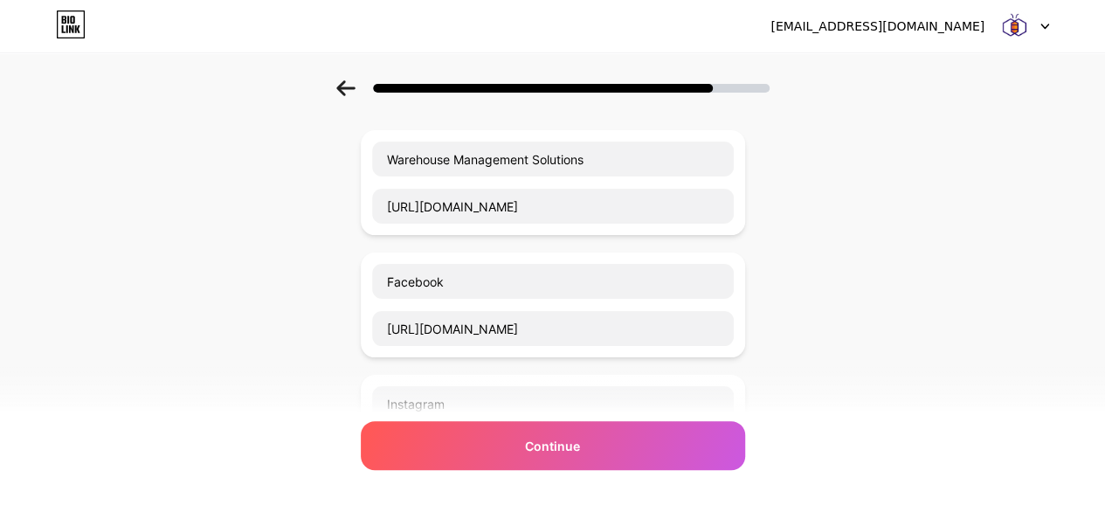
click at [349, 83] on icon at bounding box center [345, 88] width 18 height 16
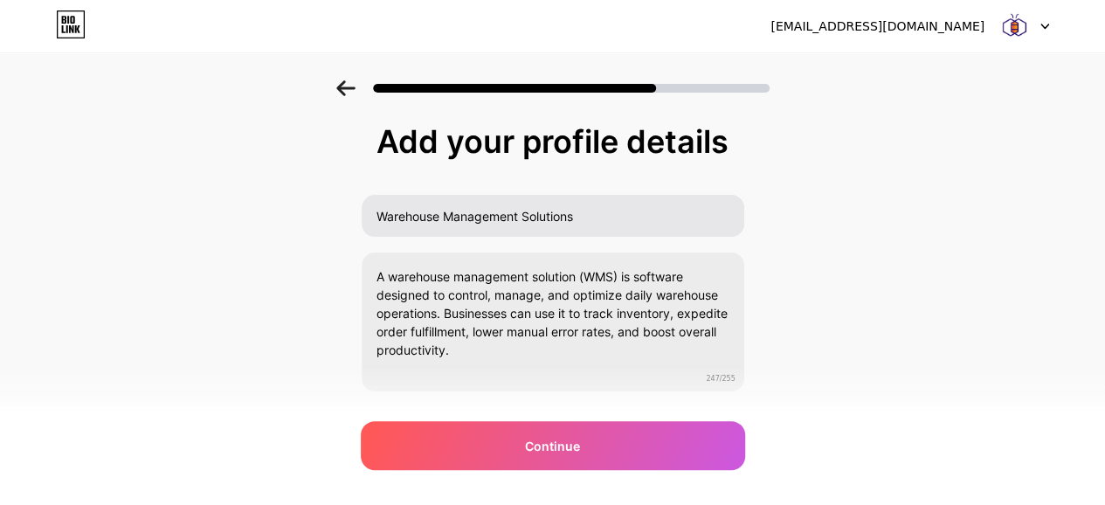
scroll to position [44, 0]
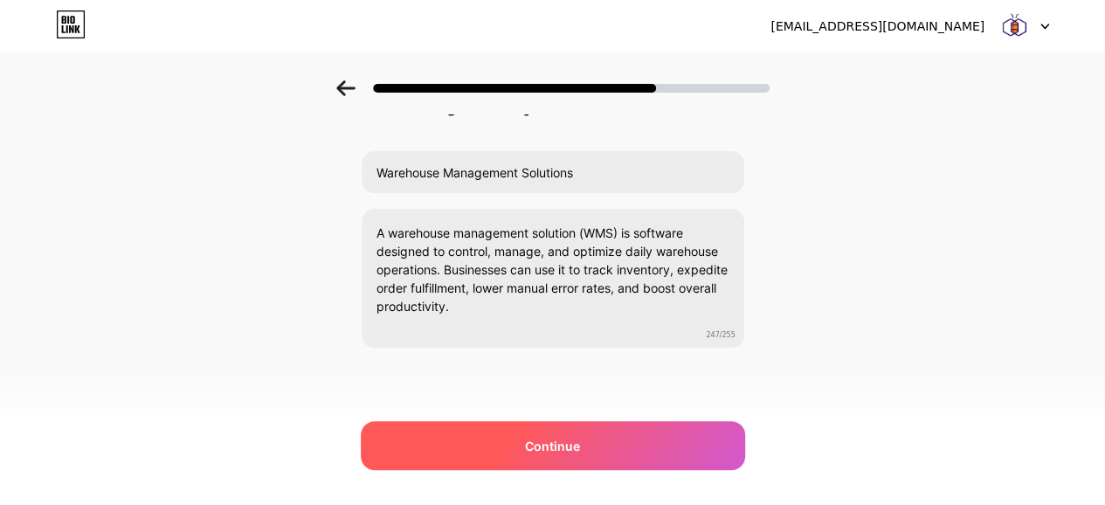
click at [641, 443] on div "Continue" at bounding box center [553, 445] width 384 height 49
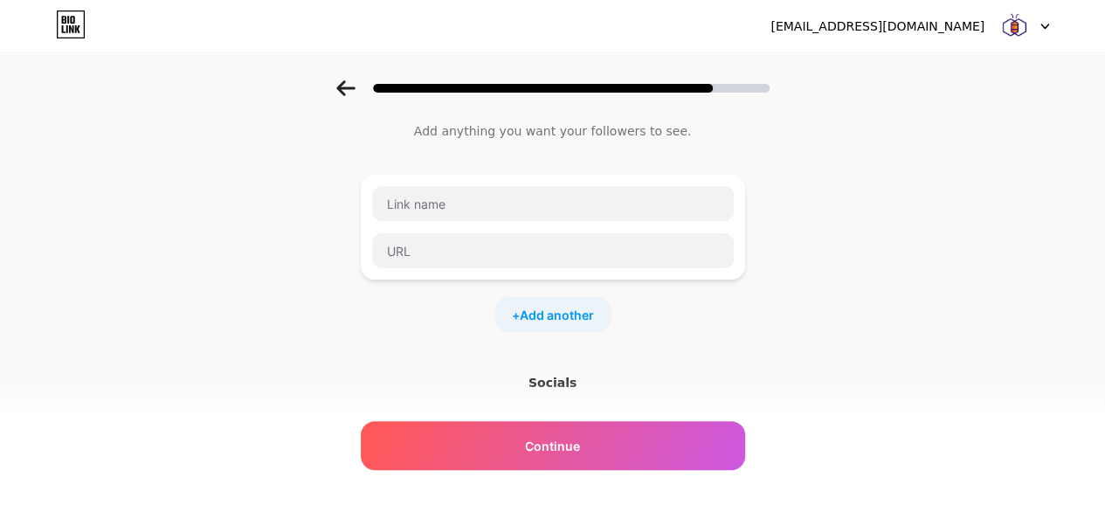
scroll to position [0, 0]
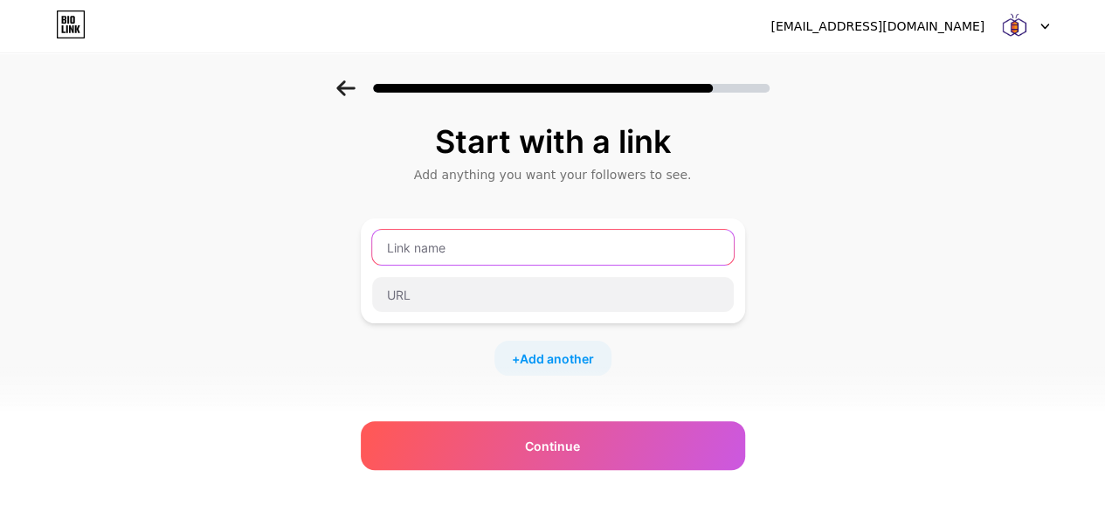
click at [524, 233] on input "text" at bounding box center [553, 247] width 362 height 35
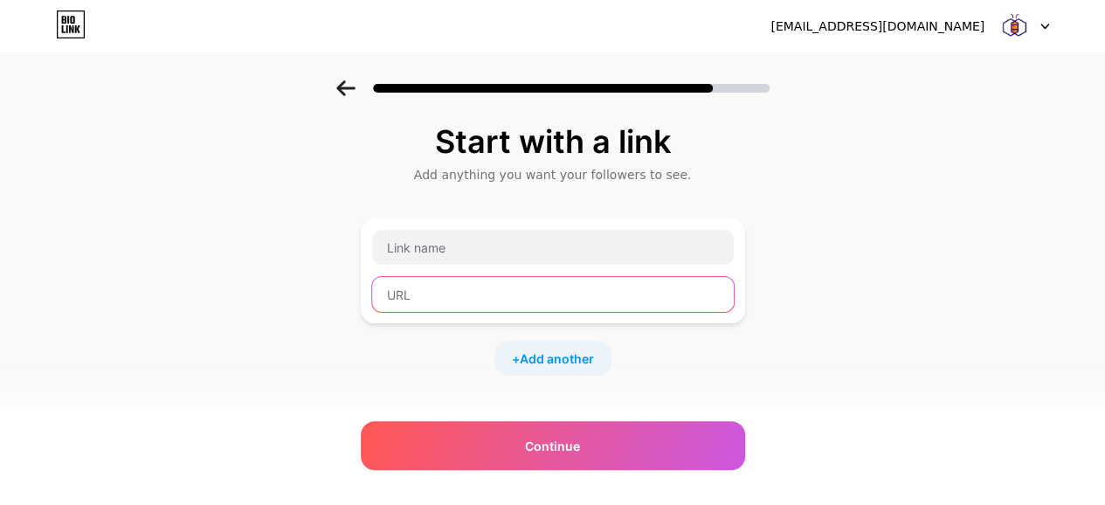
click at [474, 296] on input "text" at bounding box center [553, 294] width 362 height 35
paste input "https://stackerbee.com/warehouse-management-solutions"
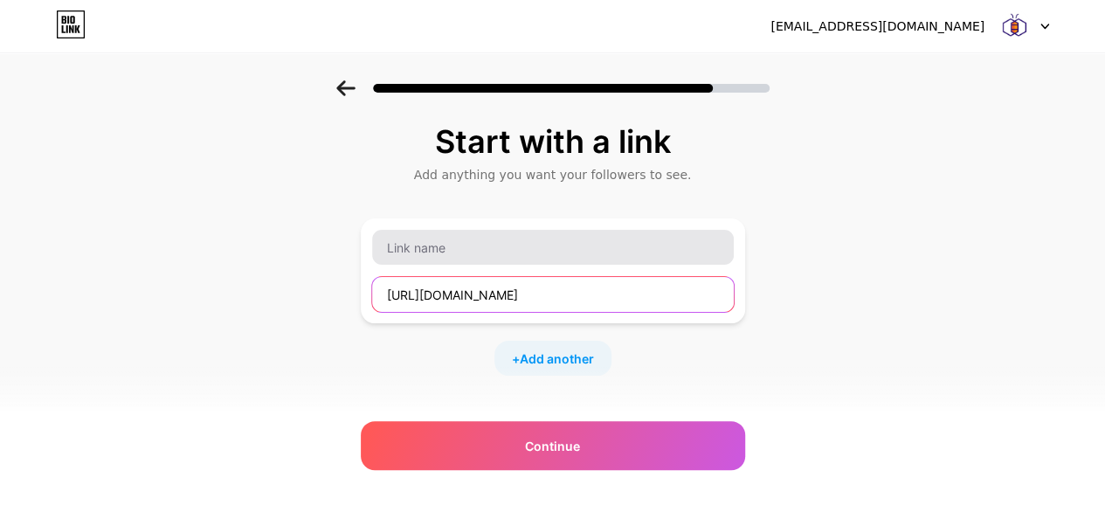
type input "https://stackerbee.com/warehouse-management-solutions"
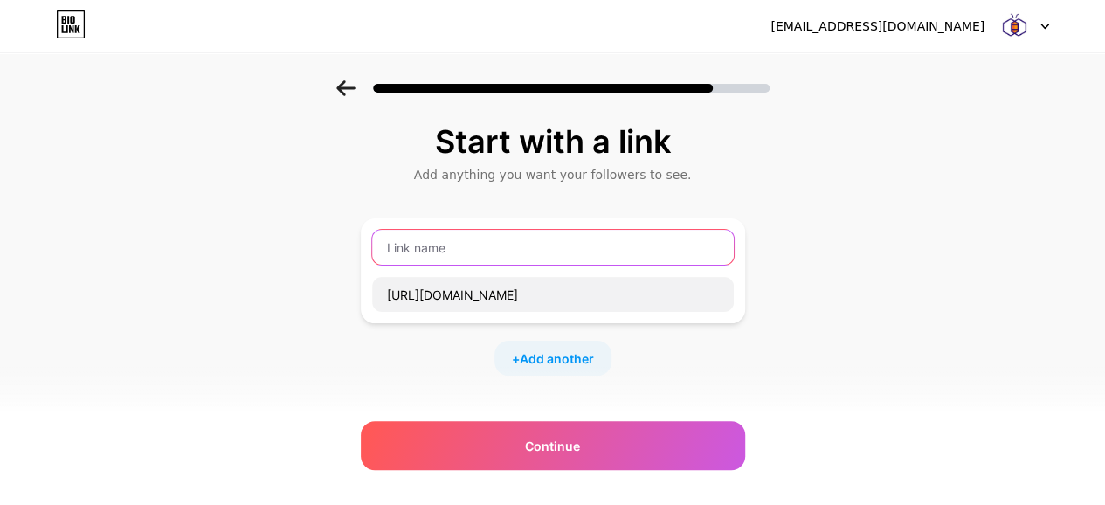
scroll to position [0, 0]
click at [463, 253] on input "text" at bounding box center [553, 247] width 362 height 35
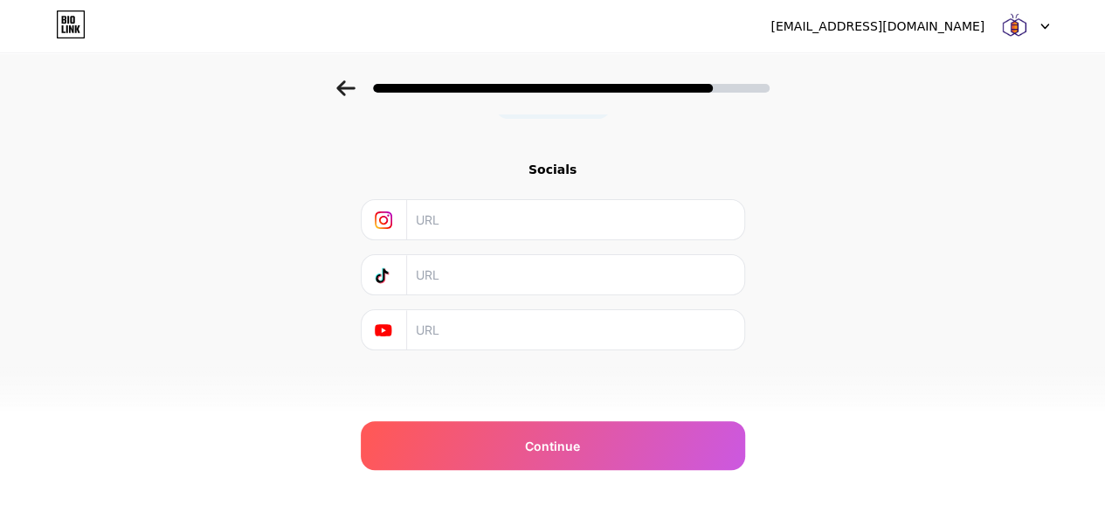
type input "Warehouse Management Solutions"
click at [477, 214] on input "text" at bounding box center [574, 219] width 317 height 39
click at [441, 335] on input "text" at bounding box center [574, 329] width 317 height 39
click at [453, 212] on input "text" at bounding box center [574, 219] width 317 height 39
paste input "https://www.instagram.com/stackerbee_technologies?igsh=MWZlYWpycHltNHkwaw%3D%3D"
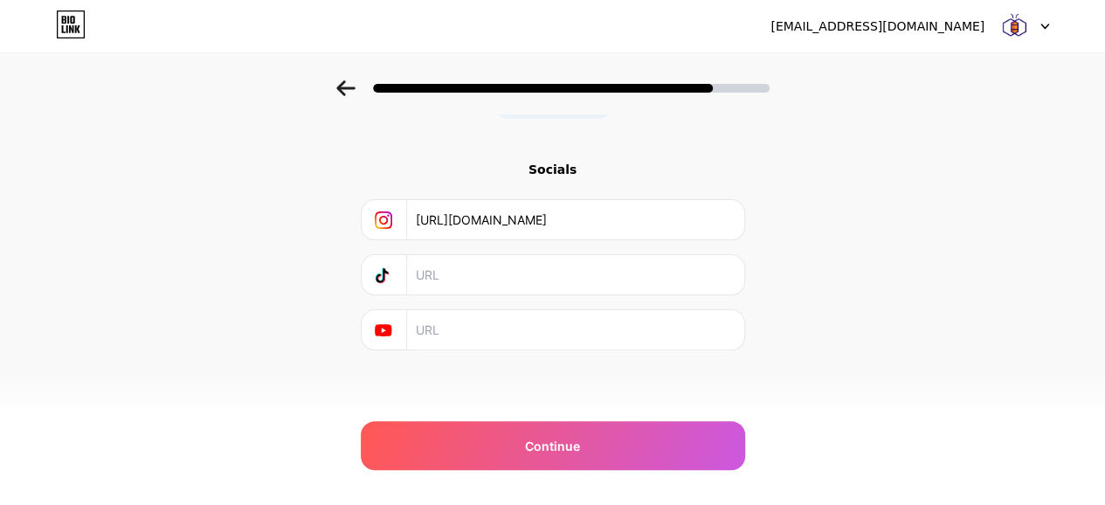
scroll to position [0, 222]
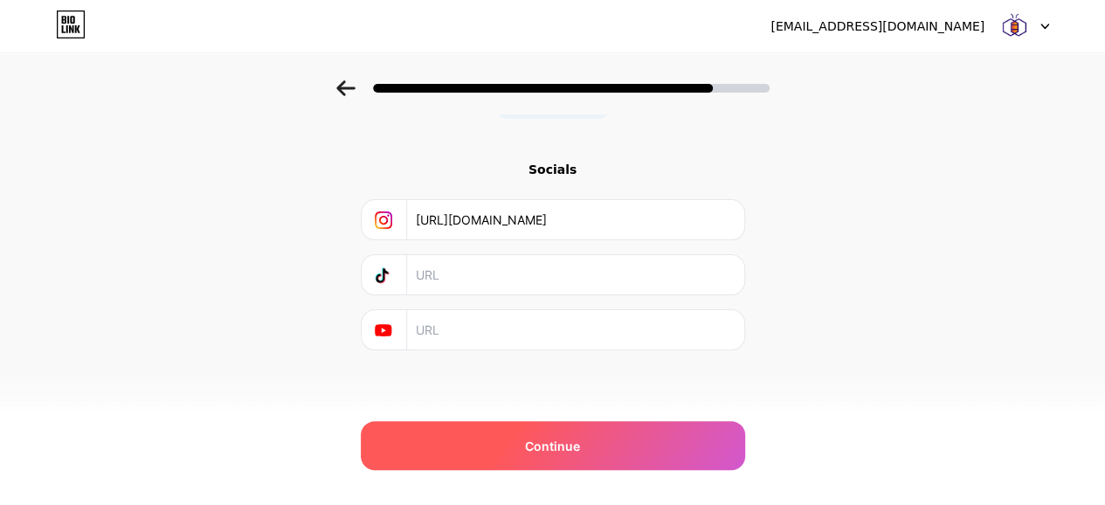
type input "https://www.instagram.com/stackerbee_technologies?igsh=MWZlYWpycHltNHkwaw%3D%3D"
click at [533, 437] on span "Continue" at bounding box center [552, 446] width 55 height 18
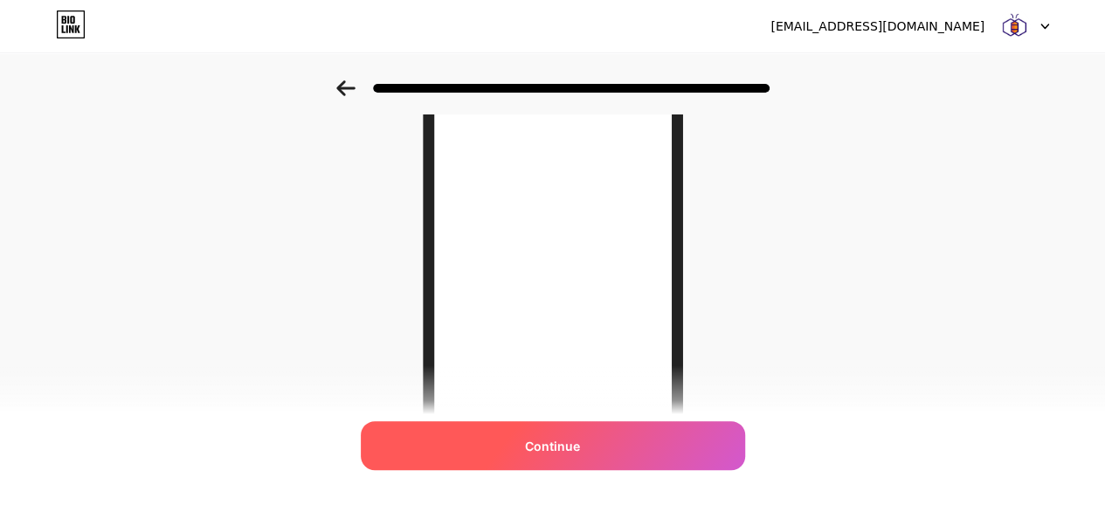
scroll to position [373, 0]
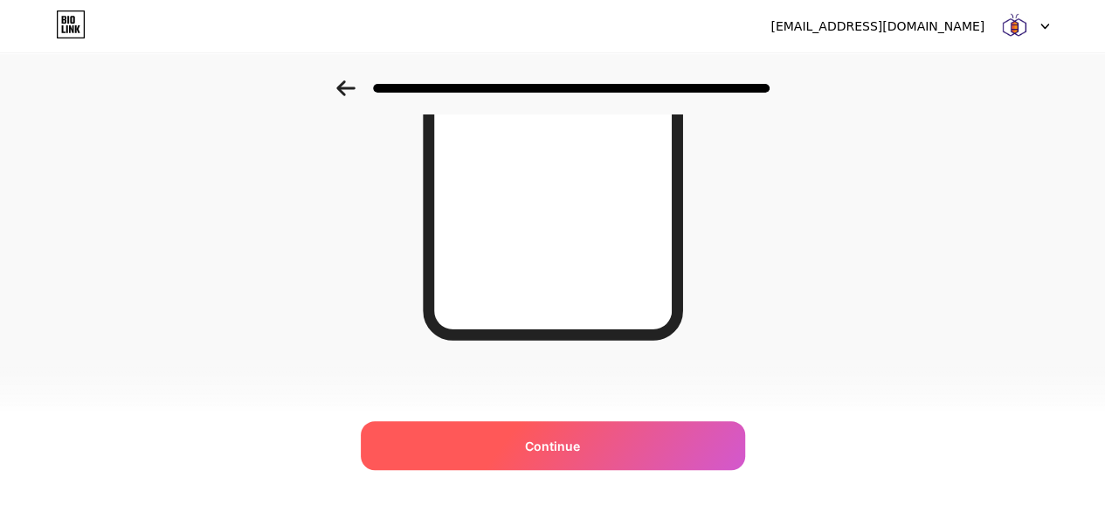
click at [561, 459] on div "Continue" at bounding box center [553, 445] width 384 height 49
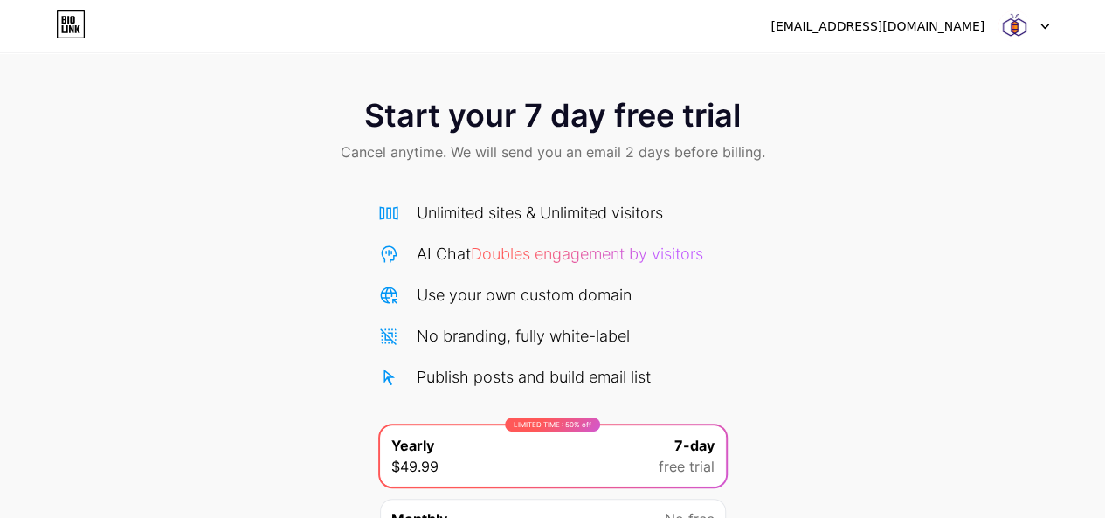
scroll to position [184, 0]
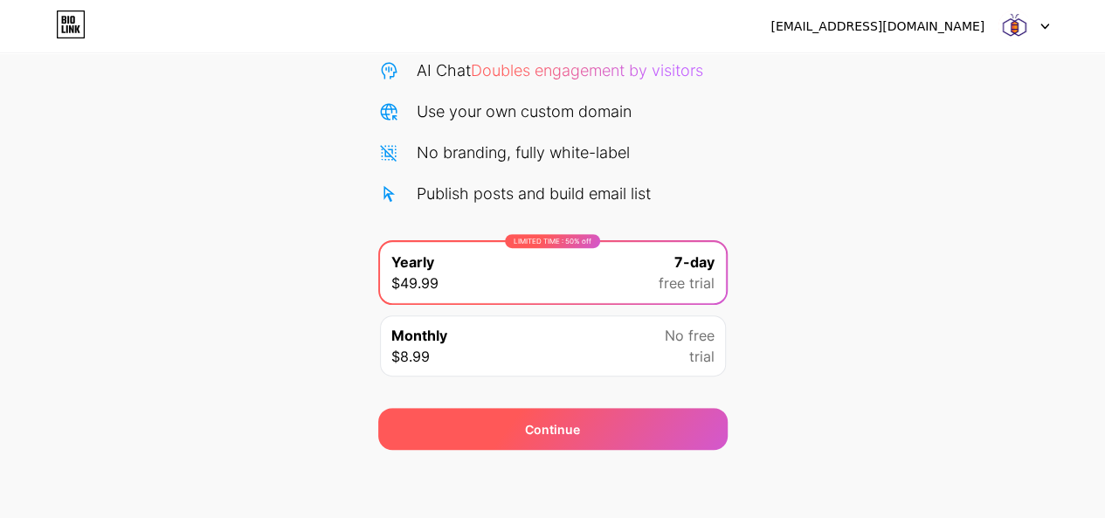
click at [573, 432] on div "Continue" at bounding box center [552, 429] width 55 height 18
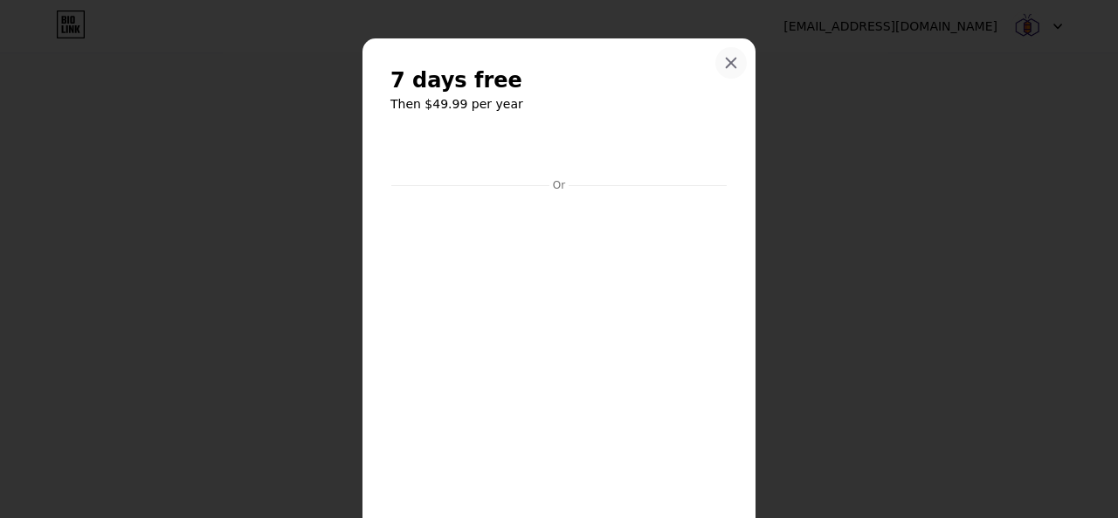
click at [729, 67] on icon at bounding box center [732, 64] width 10 height 10
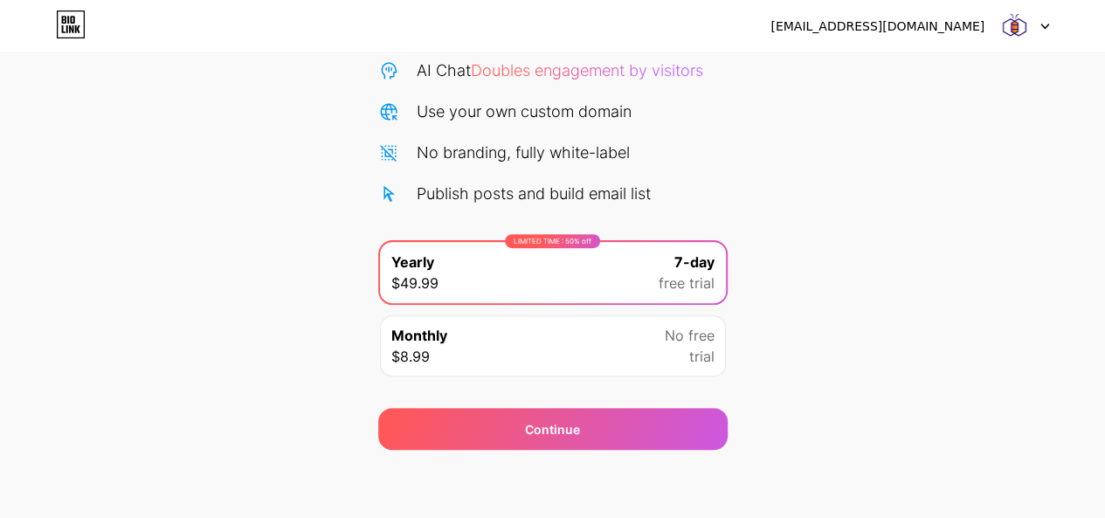
scroll to position [0, 0]
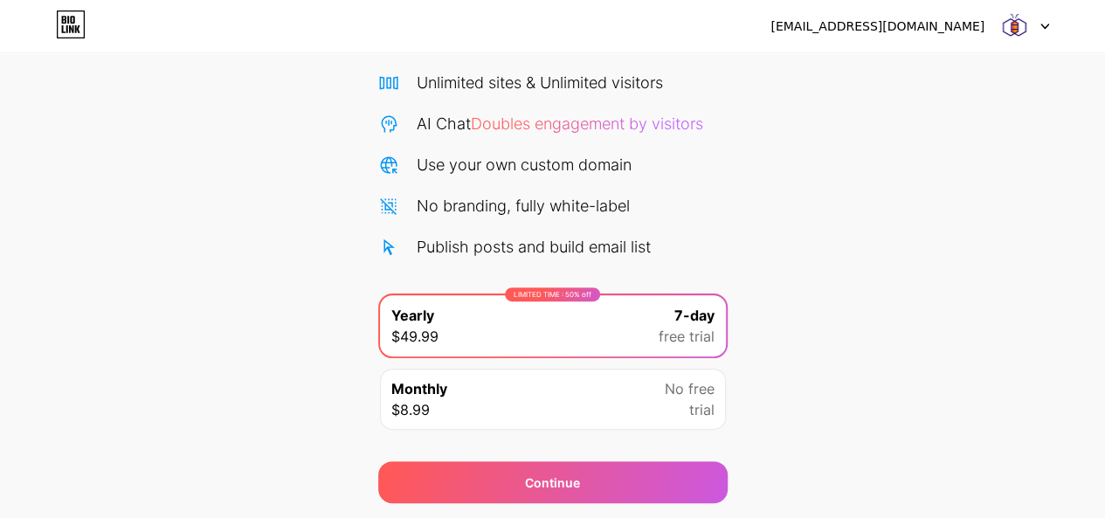
scroll to position [184, 0]
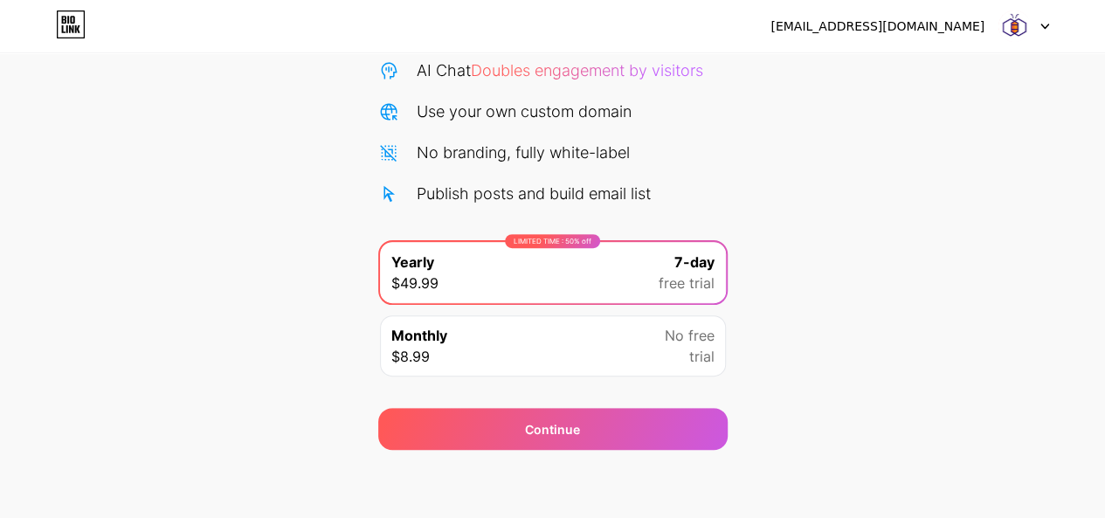
click at [1000, 24] on img at bounding box center [1014, 26] width 33 height 33
click at [1035, 25] on div at bounding box center [1024, 25] width 51 height 31
click at [938, 27] on div "[EMAIL_ADDRESS][DOMAIN_NAME]" at bounding box center [878, 26] width 214 height 18
click at [1021, 34] on img at bounding box center [1014, 26] width 33 height 33
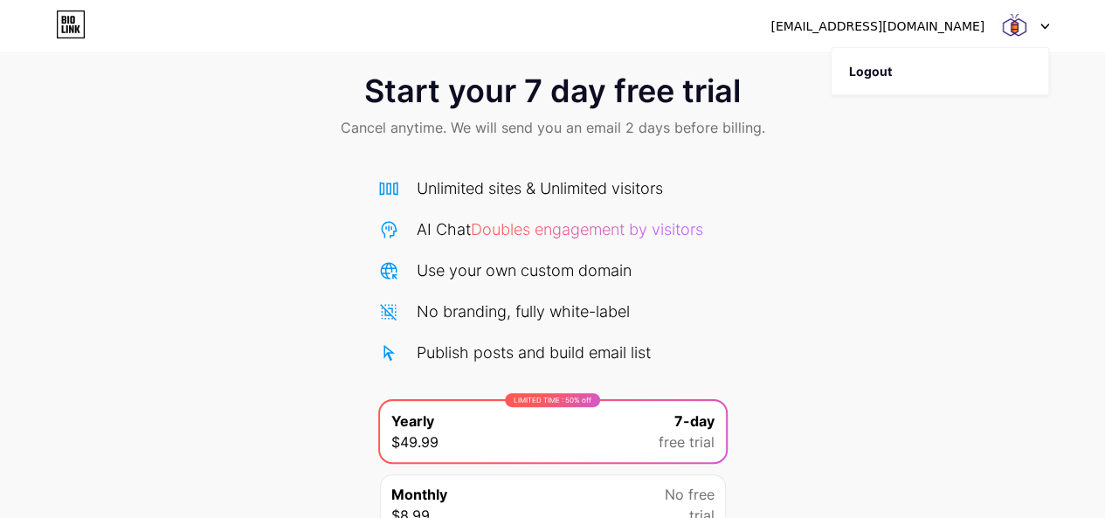
scroll to position [23, 0]
